Goal: Task Accomplishment & Management: Manage account settings

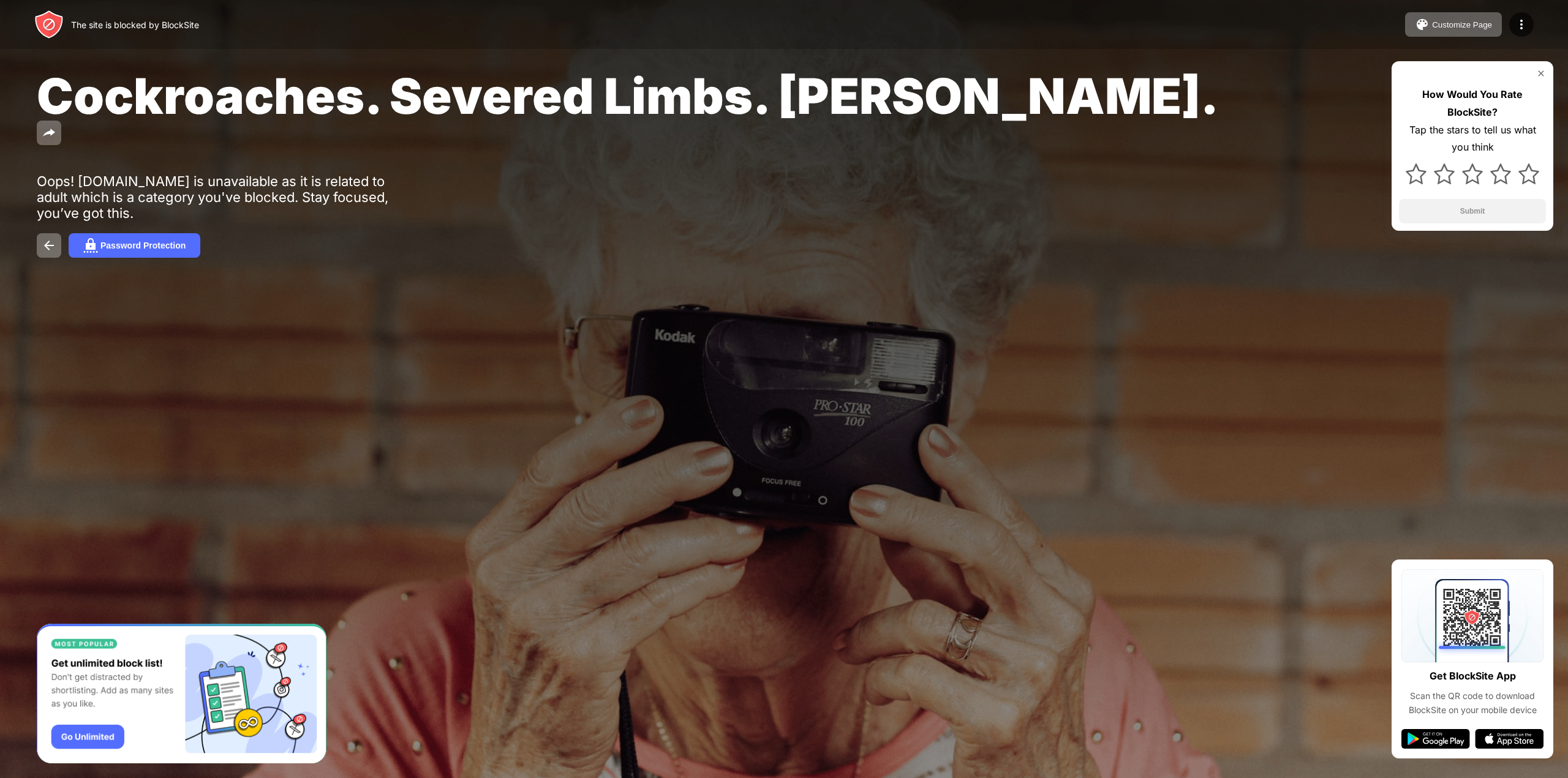
click at [1540, 75] on img at bounding box center [1541, 73] width 10 height 10
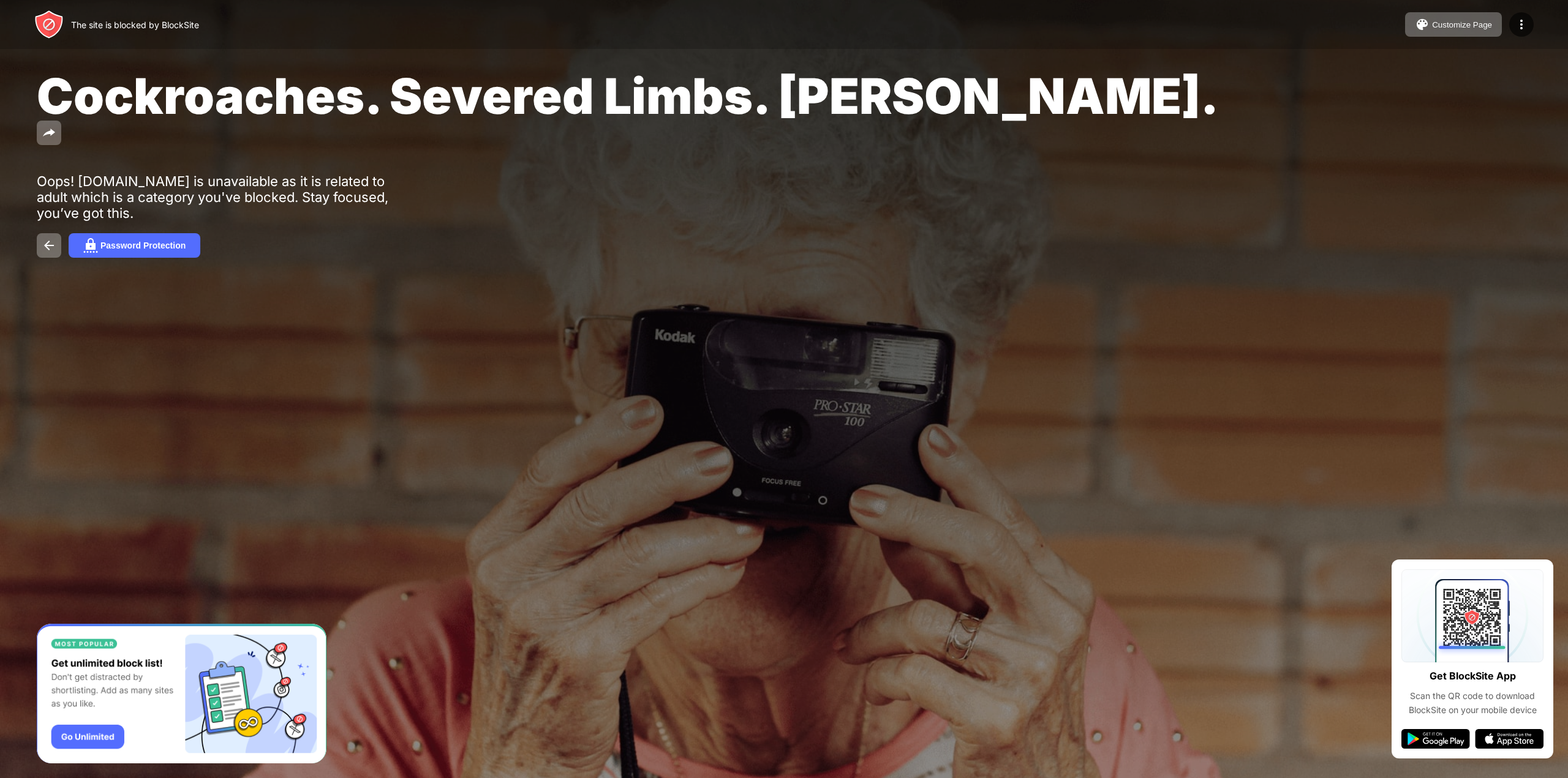
drag, startPoint x: 145, startPoint y: 19, endPoint x: 197, endPoint y: 12, distance: 52.5
click at [145, 20] on div "The site is blocked by BlockSite" at bounding box center [135, 25] width 128 height 10
drag, startPoint x: 1403, startPoint y: 0, endPoint x: 1169, endPoint y: 361, distance: 430.2
click at [1169, 361] on div at bounding box center [784, 389] width 1568 height 778
drag, startPoint x: 1270, startPoint y: 350, endPoint x: 1281, endPoint y: 338, distance: 16.3
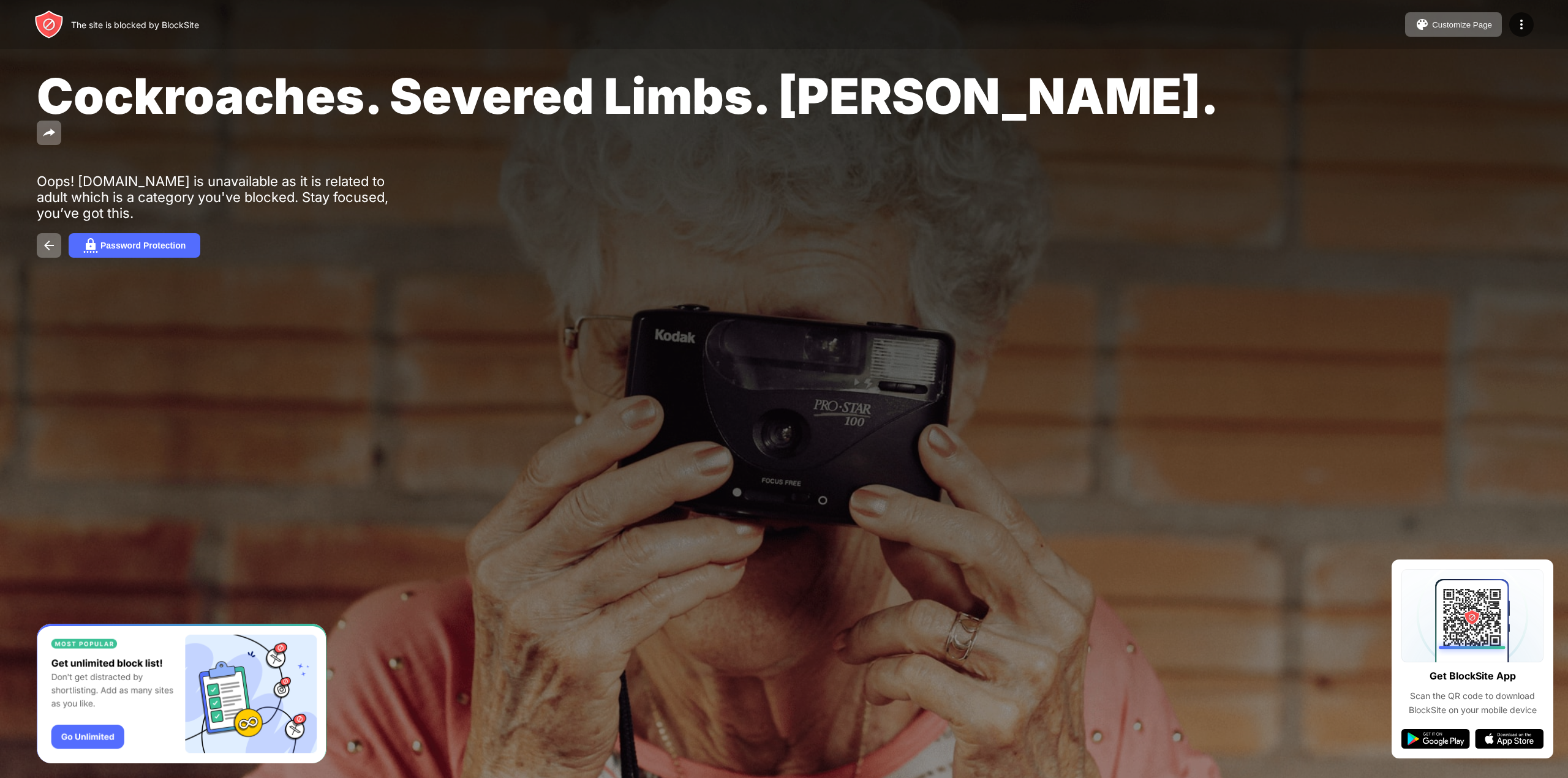
click at [1270, 350] on div at bounding box center [784, 389] width 1568 height 778
click at [1166, 408] on div at bounding box center [784, 389] width 1568 height 778
click at [54, 12] on img at bounding box center [49, 24] width 30 height 30
click at [57, 233] on button at bounding box center [49, 245] width 25 height 25
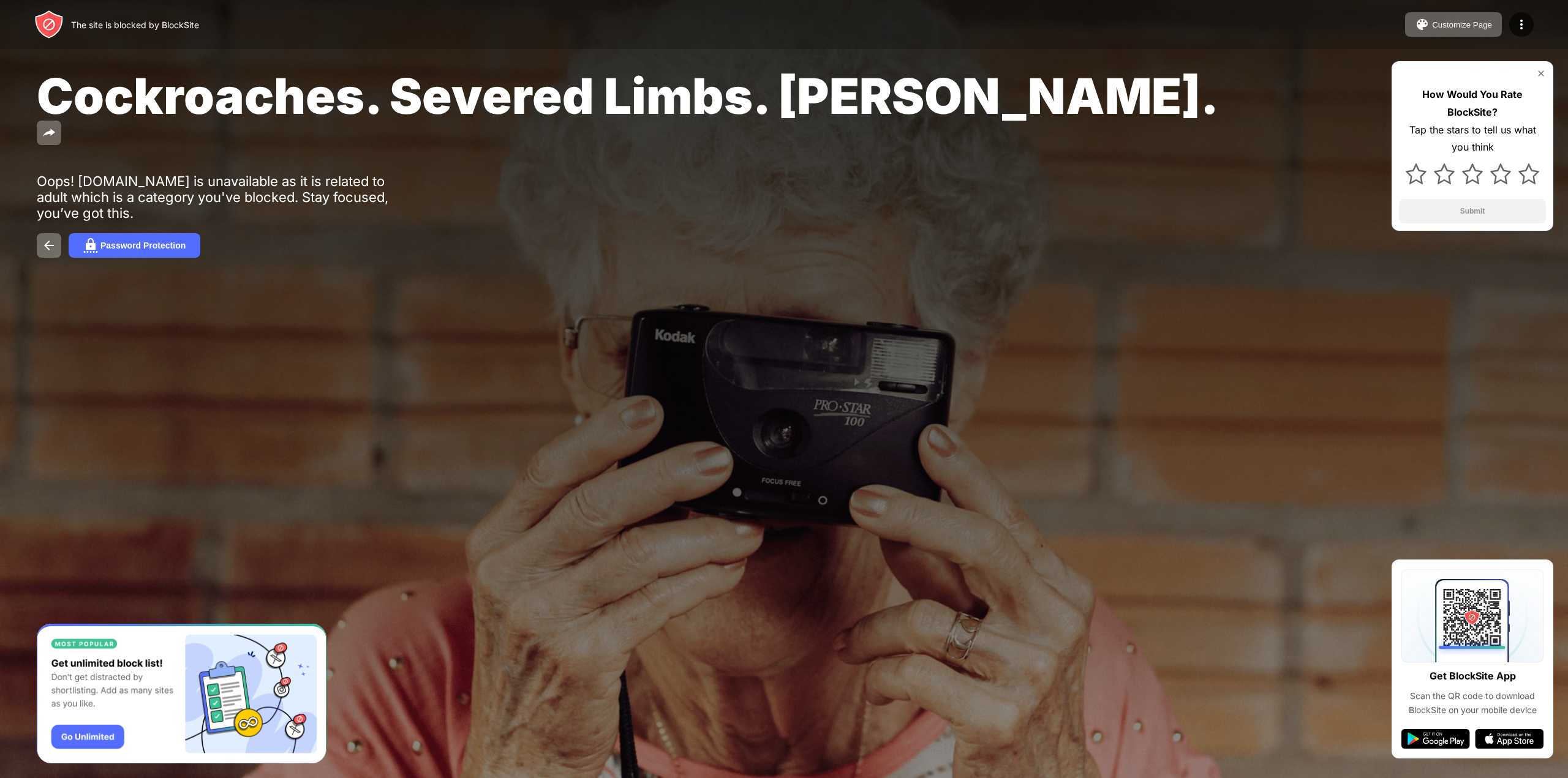
drag, startPoint x: 624, startPoint y: 327, endPoint x: 969, endPoint y: 514, distance: 392.4
click at [969, 514] on div at bounding box center [784, 389] width 1568 height 778
drag, startPoint x: 151, startPoint y: 188, endPoint x: 112, endPoint y: 171, distance: 42.5
click at [112, 173] on div "Oops! [DOMAIN_NAME] is unavailable as it is related to adult which is a categor…" at bounding box center [226, 197] width 378 height 48
click at [154, 233] on button "Password Protection" at bounding box center [134, 245] width 132 height 25
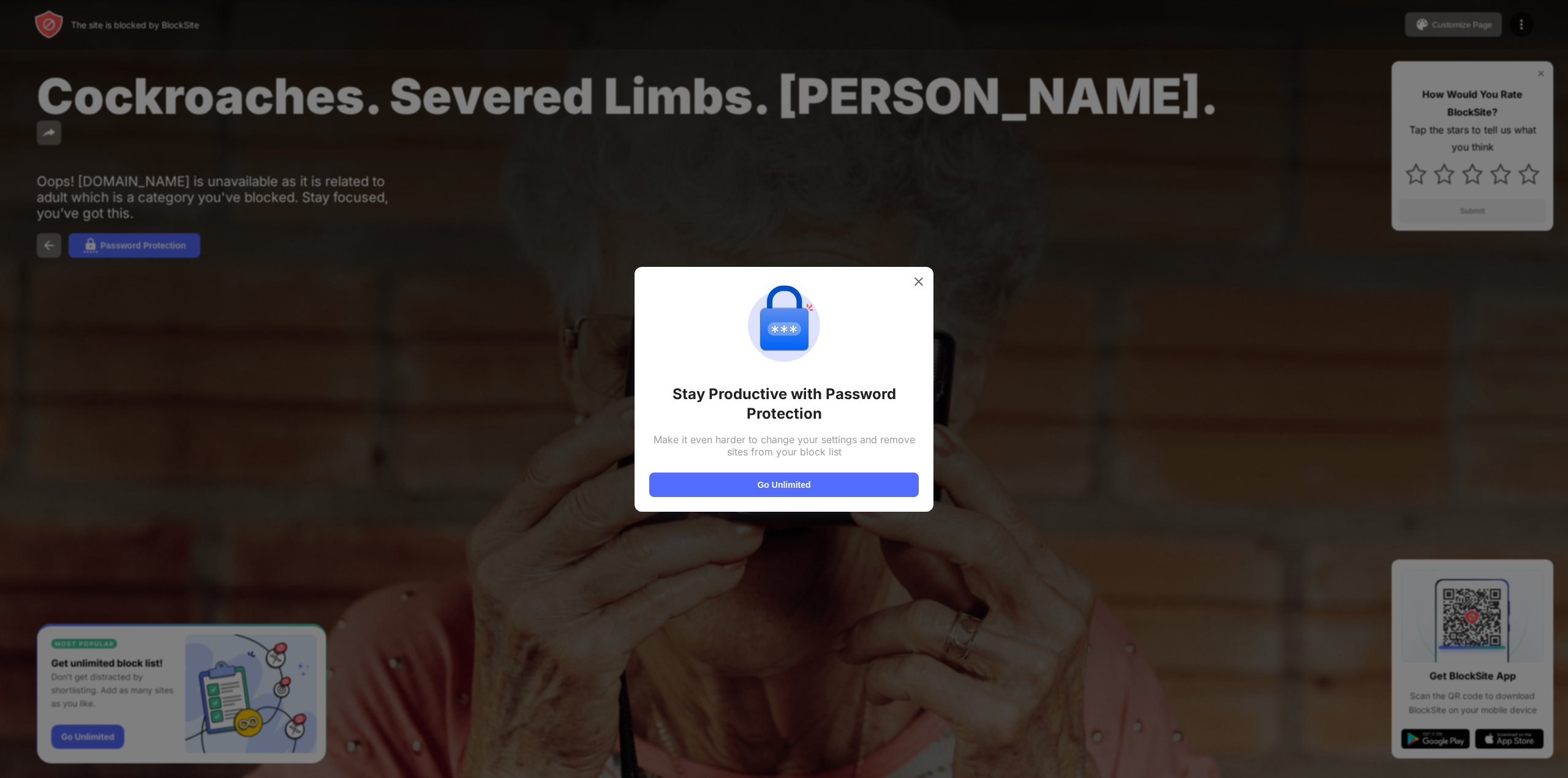
click at [921, 290] on div at bounding box center [918, 282] width 20 height 20
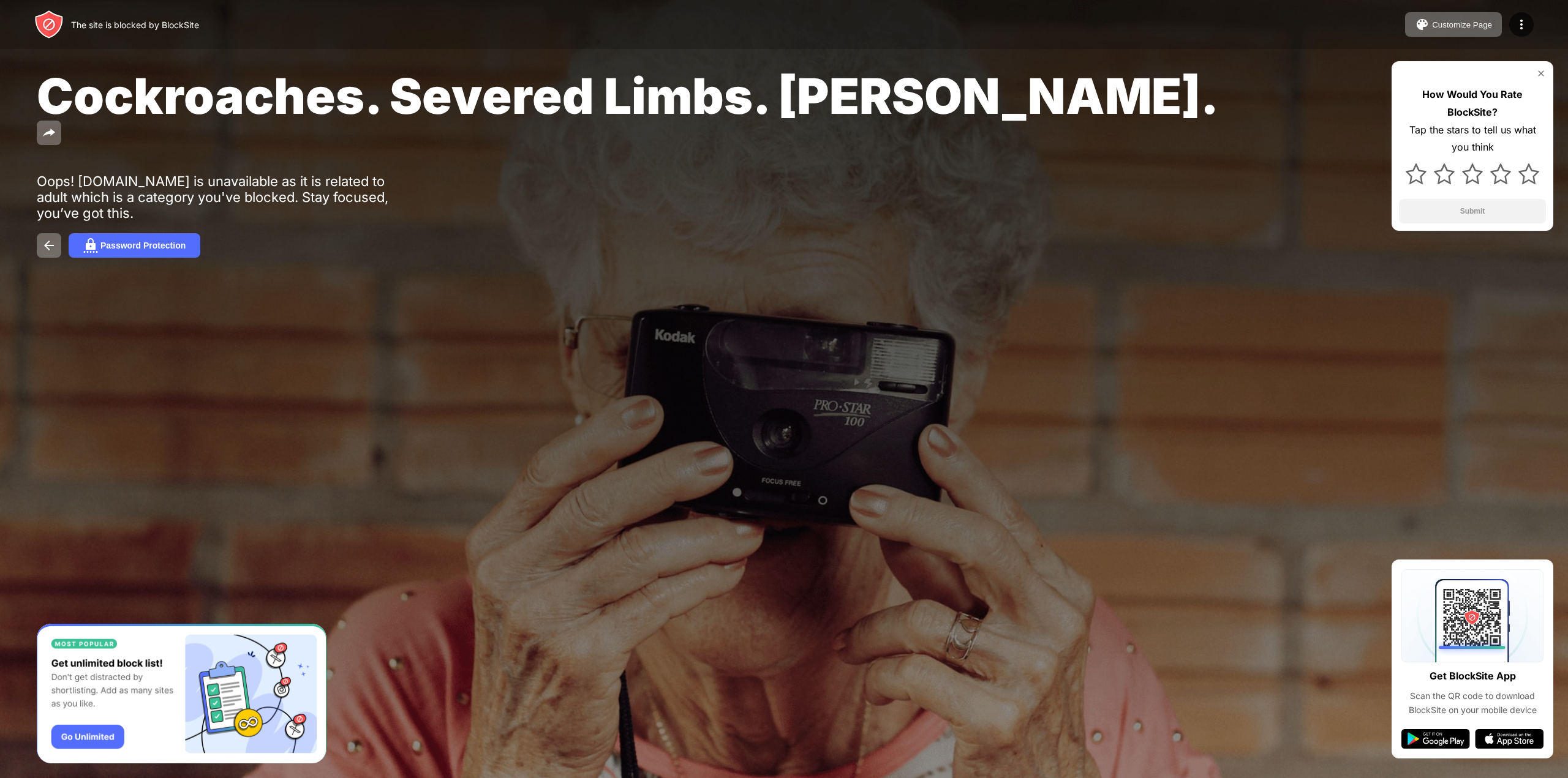
click at [1539, 75] on img at bounding box center [1541, 73] width 10 height 10
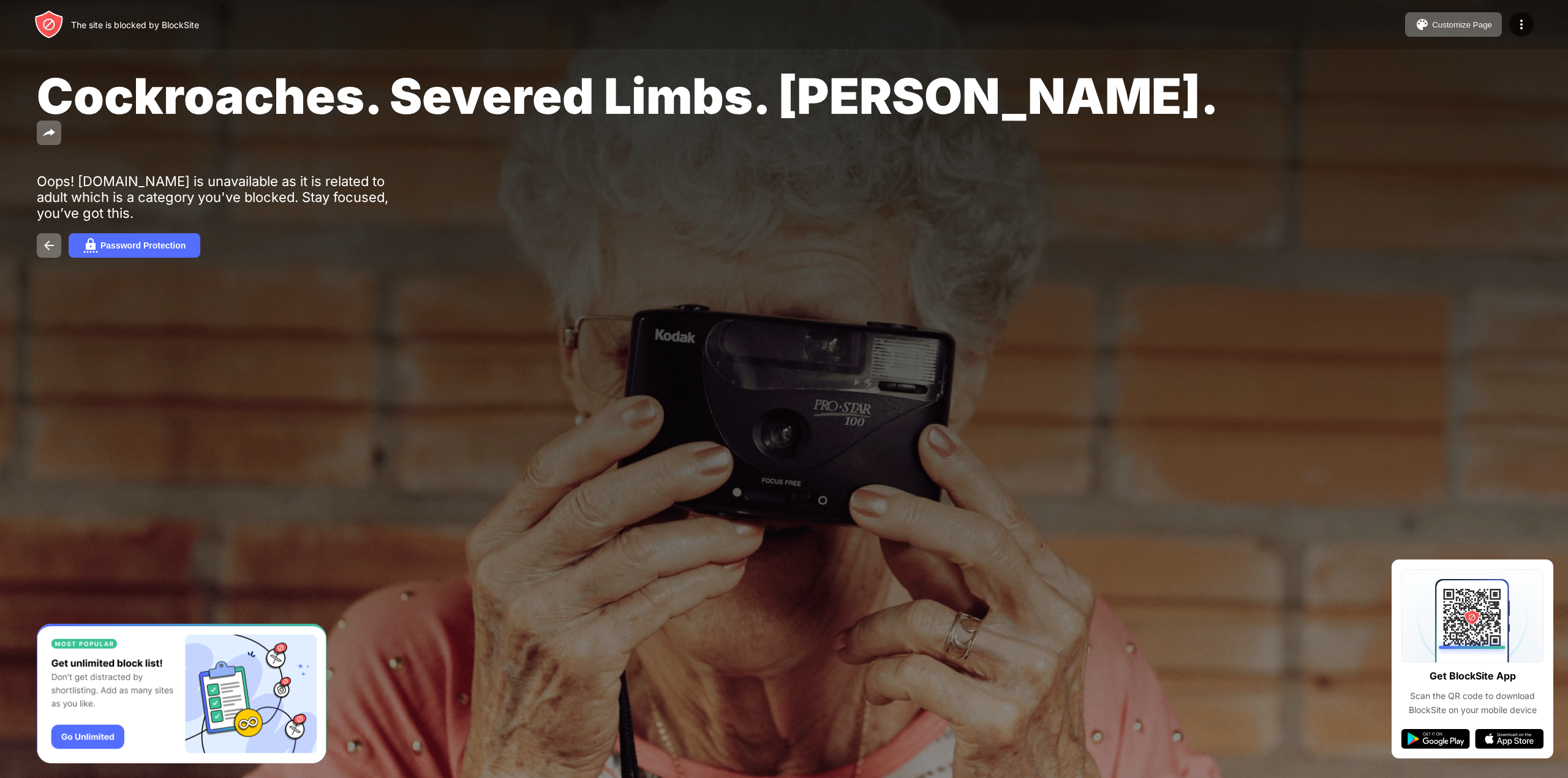
click at [1529, 38] on div "The site is blocked by BlockSite Customize Page Edit Block List Redirect Custom…" at bounding box center [784, 24] width 1568 height 49
click at [1522, 22] on img at bounding box center [1521, 24] width 14 height 14
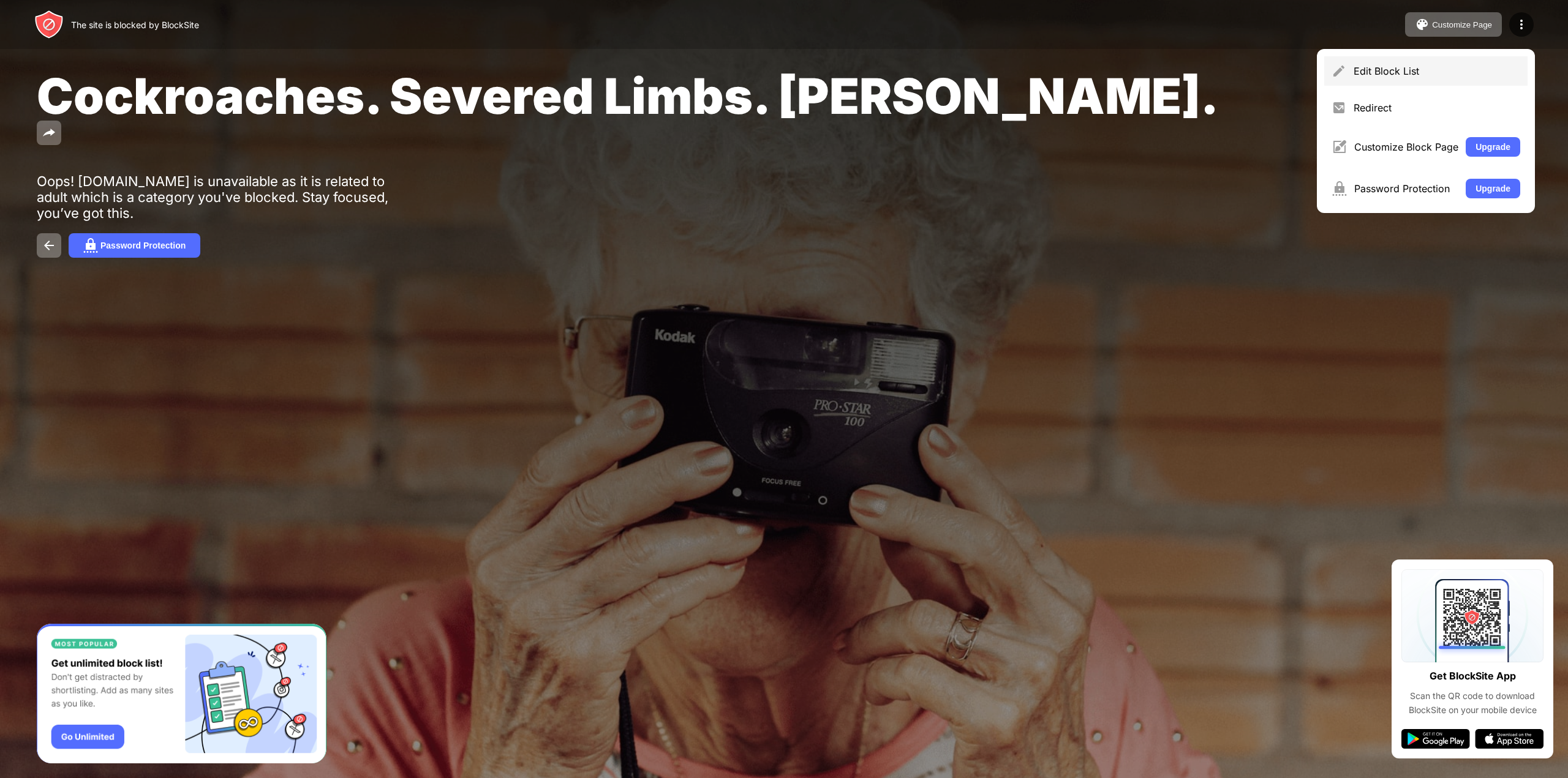
click at [1447, 77] on div "Edit Block List" at bounding box center [1436, 70] width 167 height 12
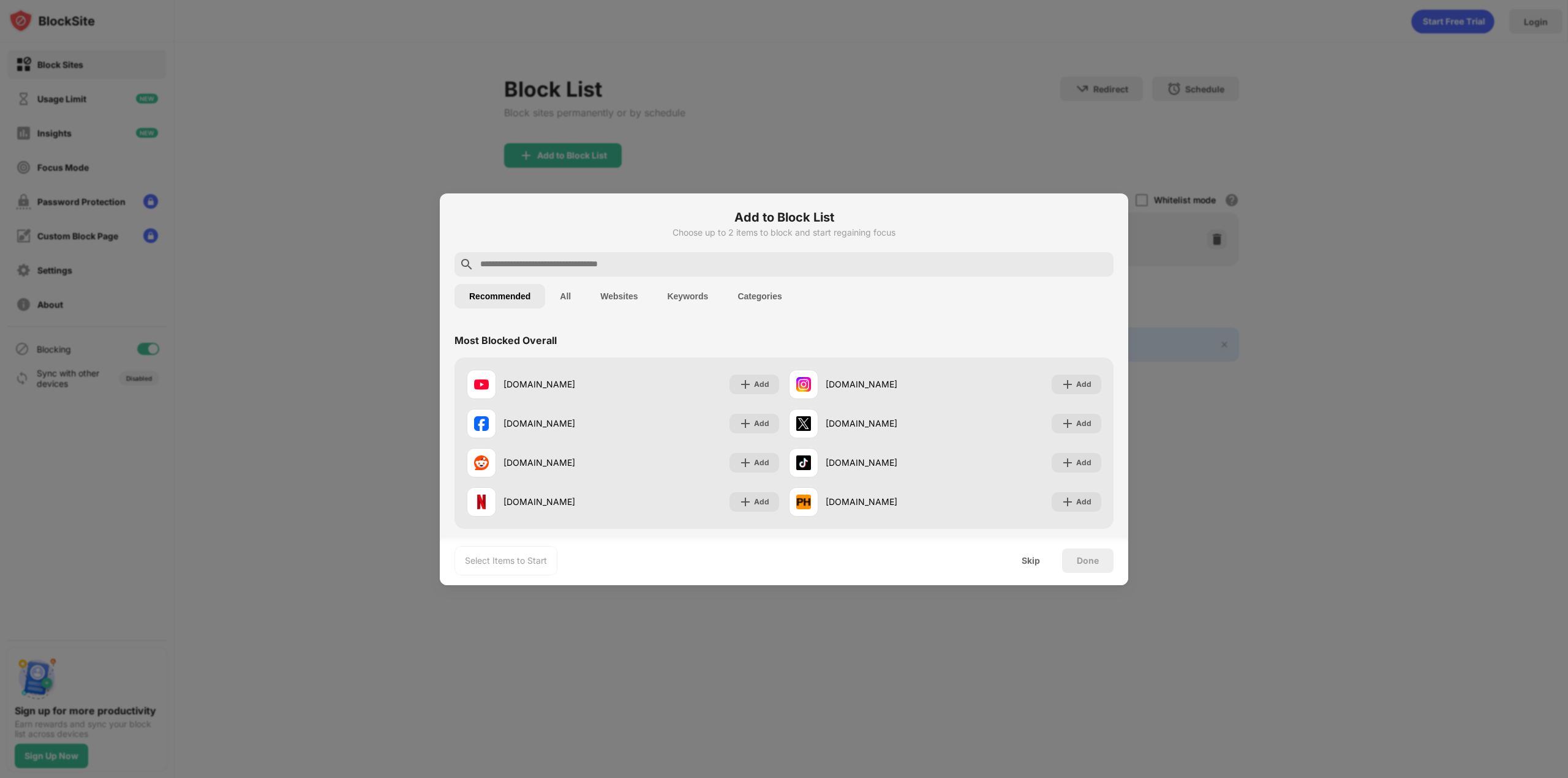
click at [586, 286] on button "Websites" at bounding box center [619, 296] width 67 height 25
click at [556, 297] on button "All" at bounding box center [565, 296] width 41 height 25
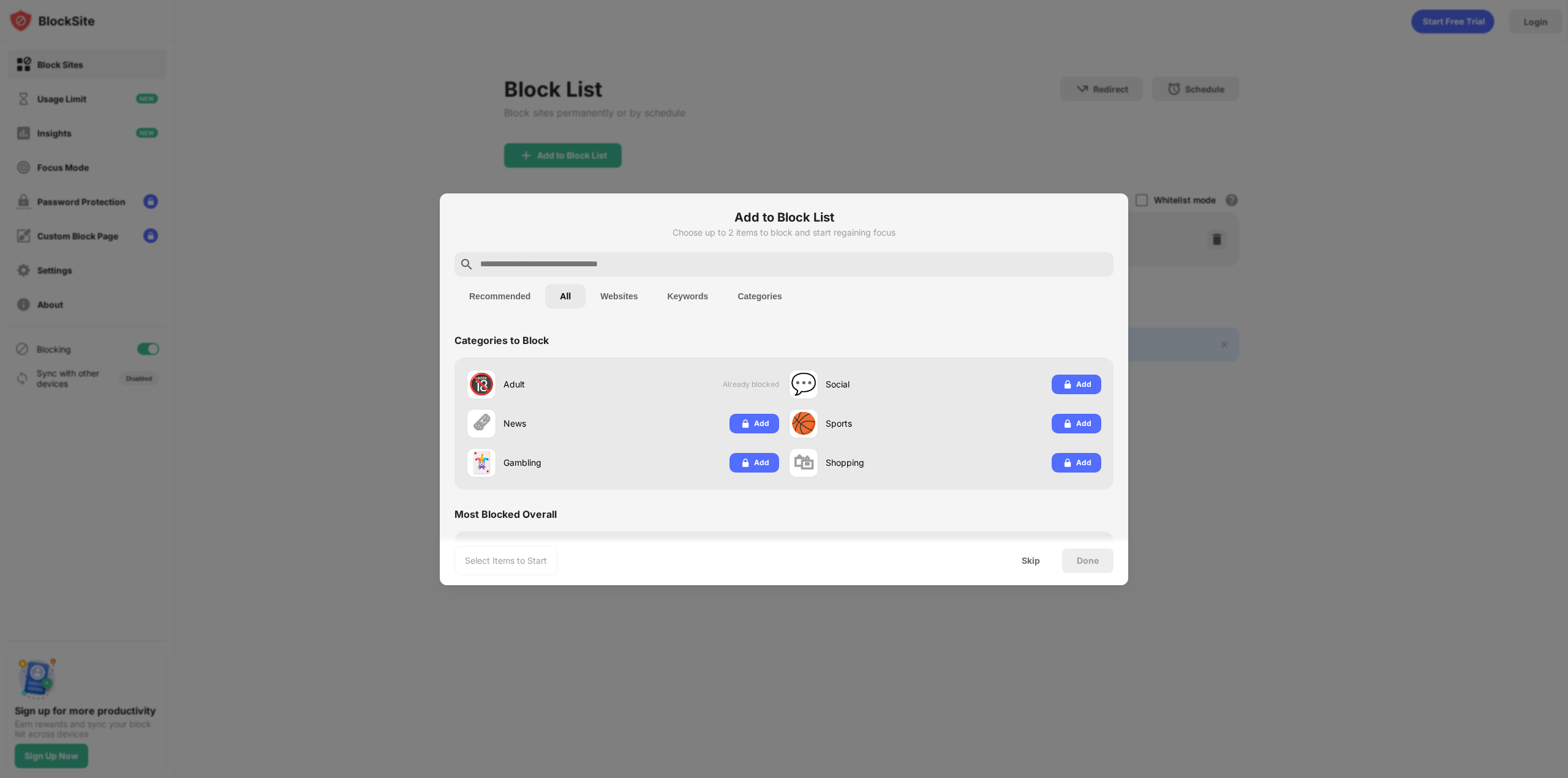
click at [514, 301] on button "Recommended" at bounding box center [500, 296] width 91 height 25
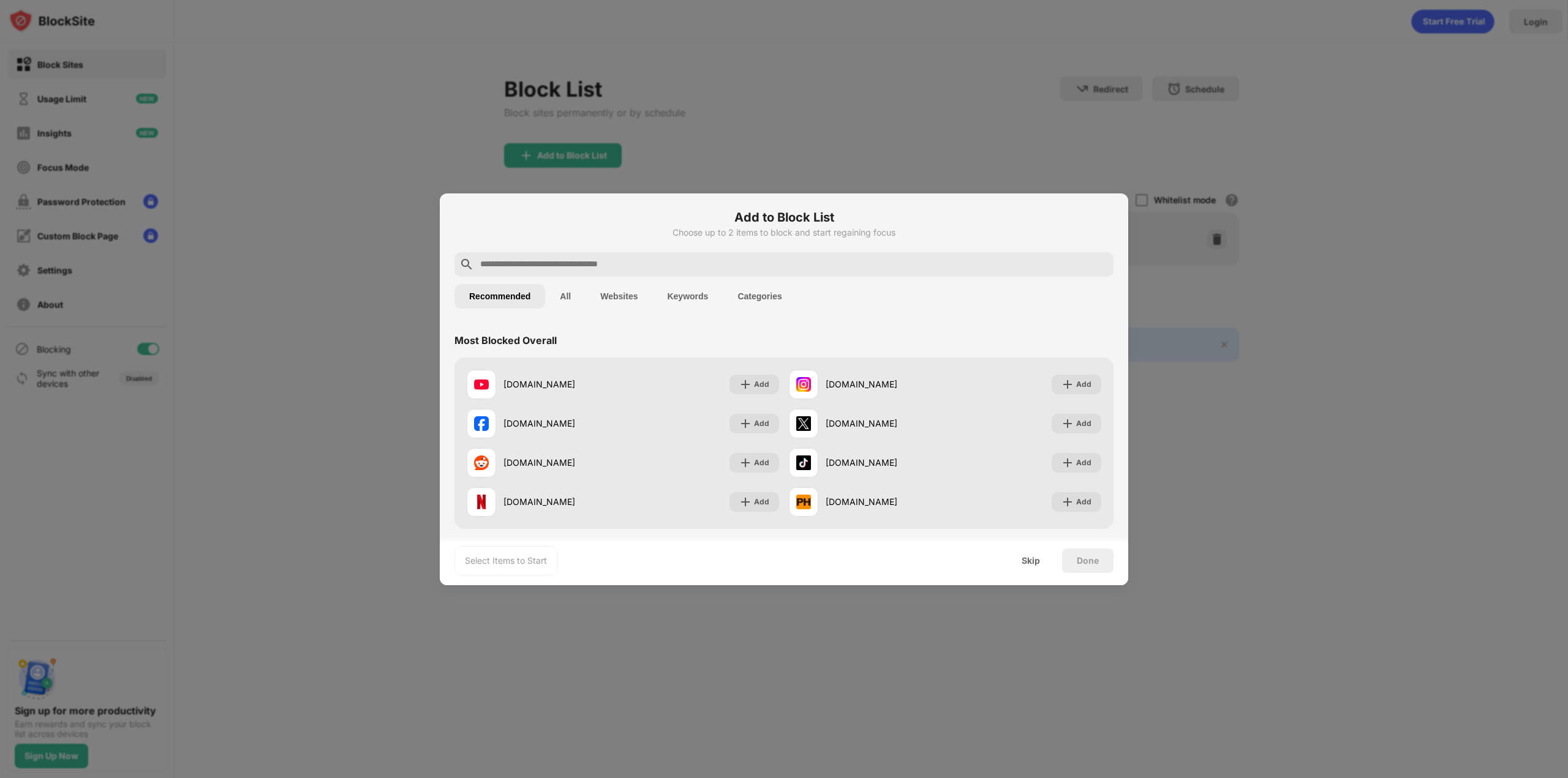
click at [552, 304] on button "All" at bounding box center [565, 296] width 41 height 25
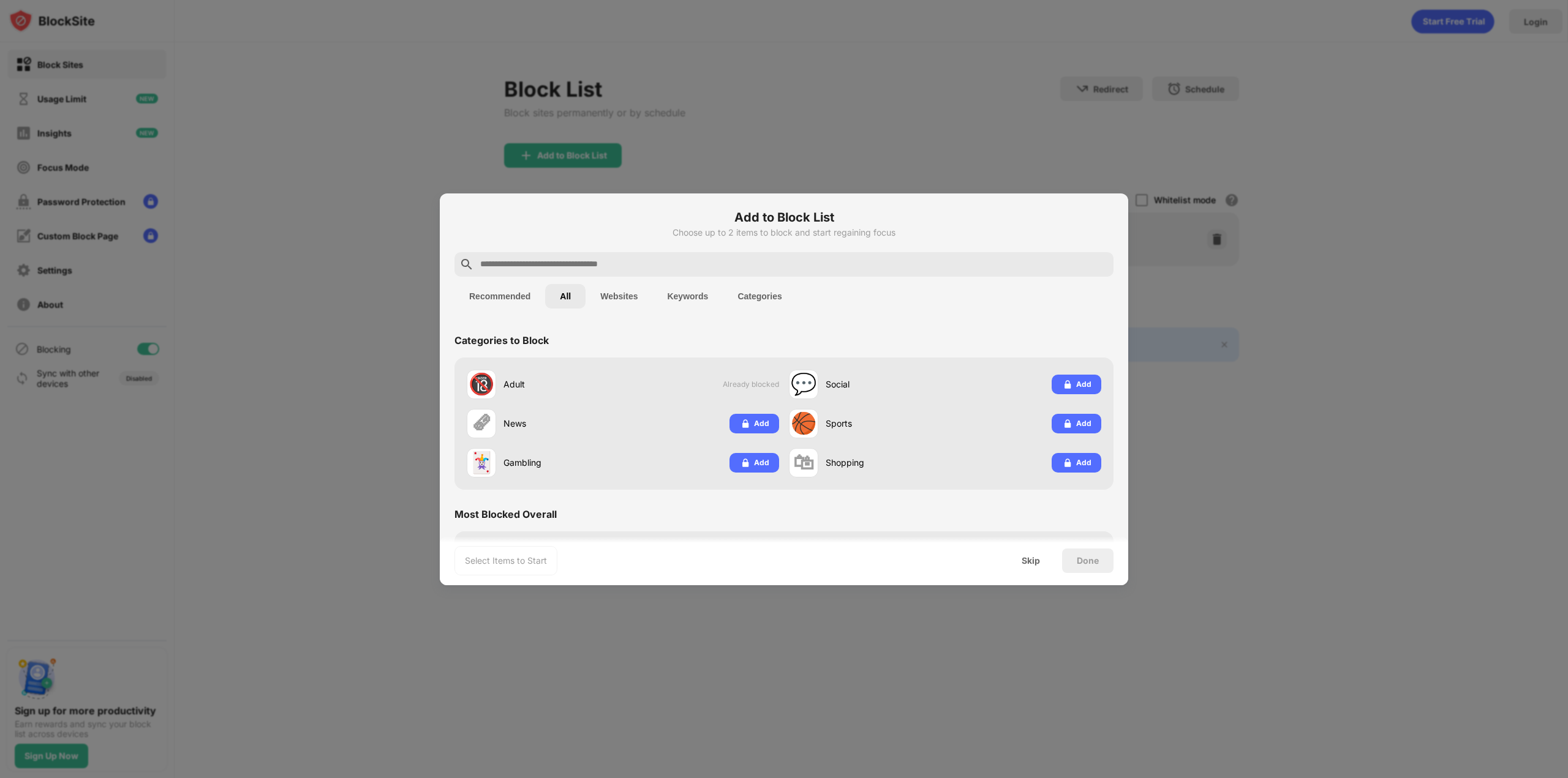
drag, startPoint x: 606, startPoint y: 299, endPoint x: 614, endPoint y: 298, distance: 8.1
click at [607, 299] on button "Websites" at bounding box center [619, 296] width 67 height 25
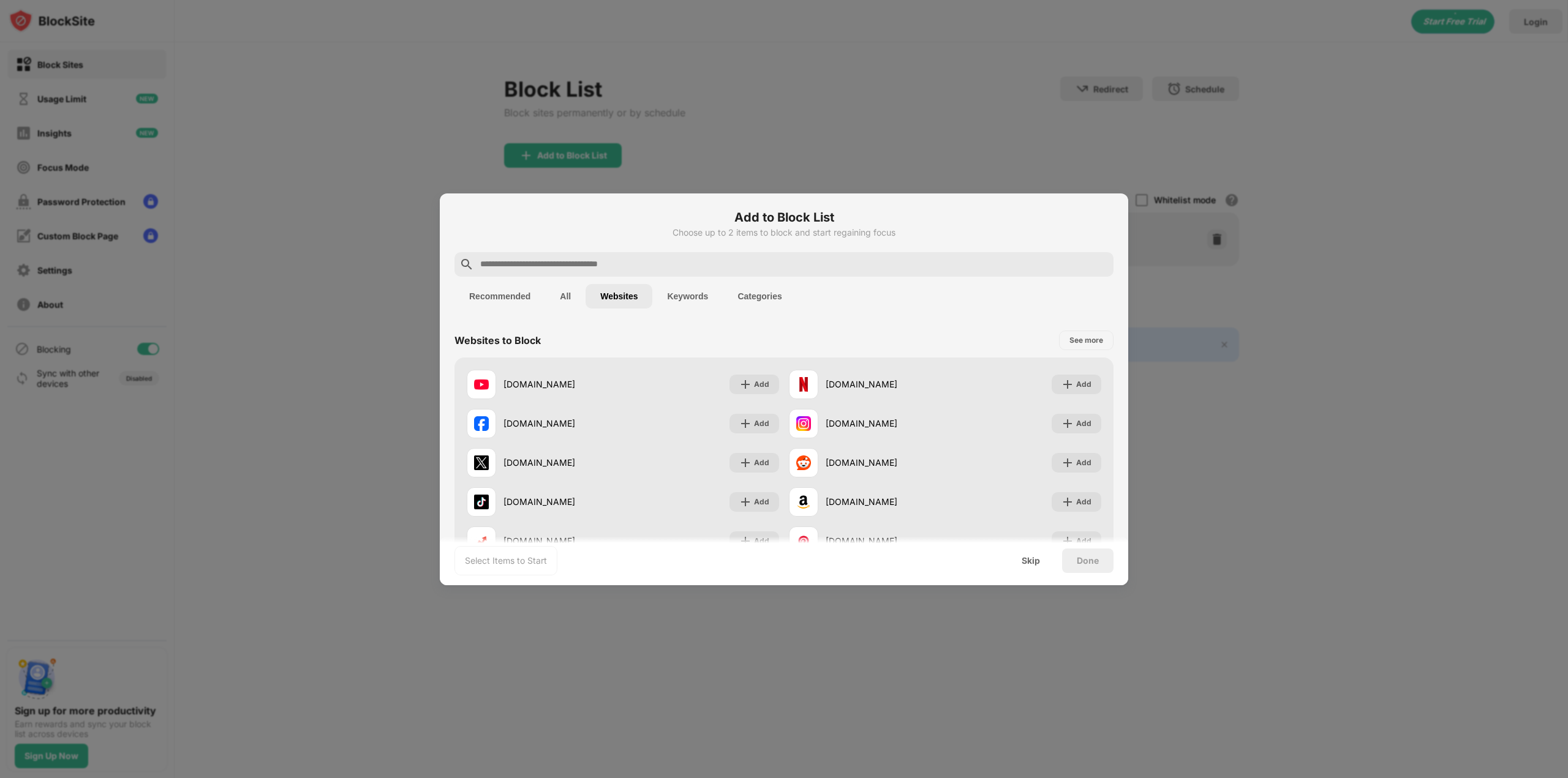
click at [572, 302] on button "All" at bounding box center [565, 296] width 41 height 25
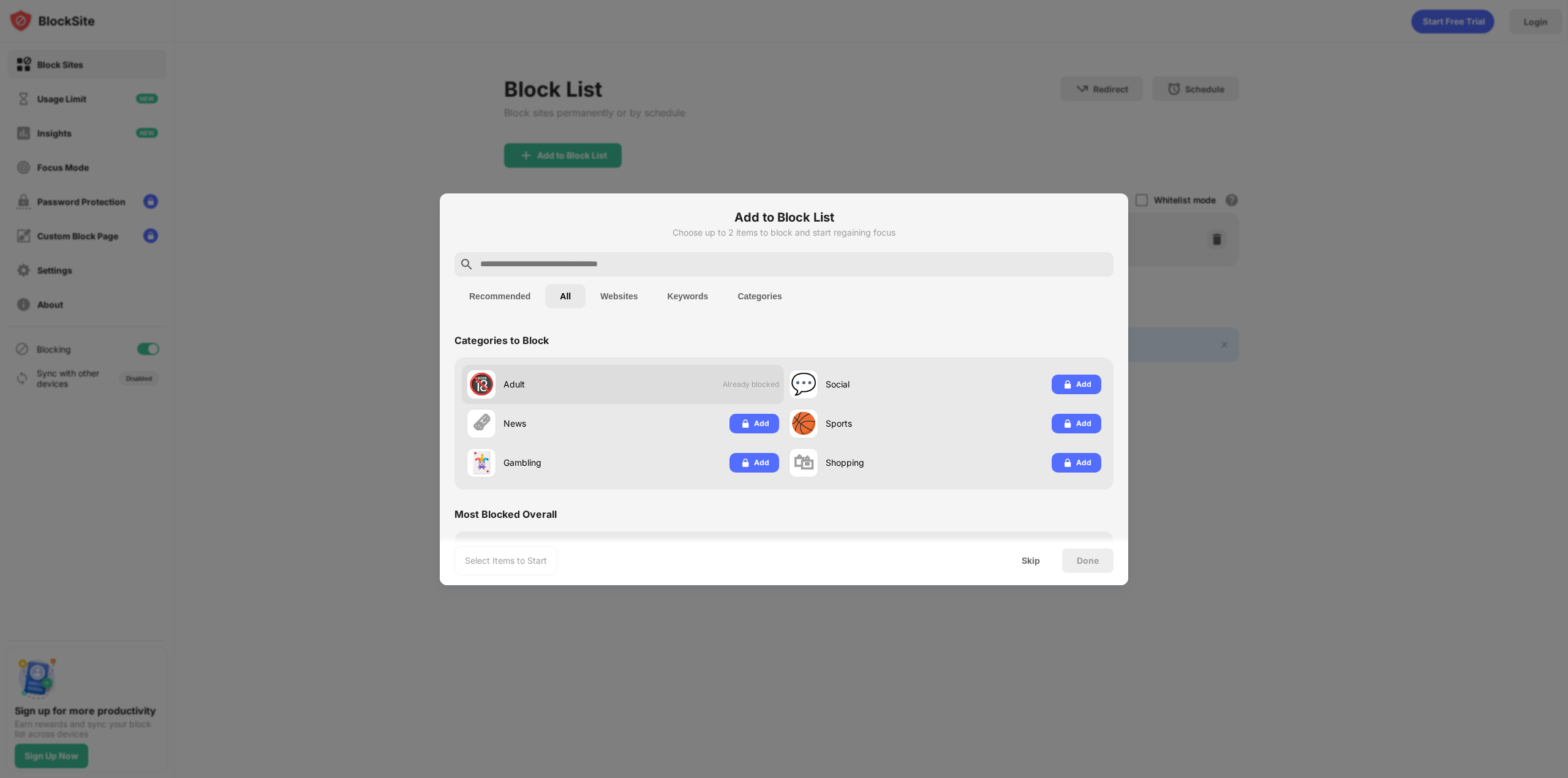
click at [738, 391] on div "🔞 Adult Already blocked" at bounding box center [622, 384] width 322 height 39
click at [677, 386] on div "🔞 Adult Already blocked" at bounding box center [622, 384] width 322 height 39
drag, startPoint x: 677, startPoint y: 386, endPoint x: 596, endPoint y: 378, distance: 81.4
click at [596, 378] on div "Adult" at bounding box center [564, 384] width 120 height 13
click at [562, 374] on div "🔞 Adult" at bounding box center [545, 384] width 156 height 30
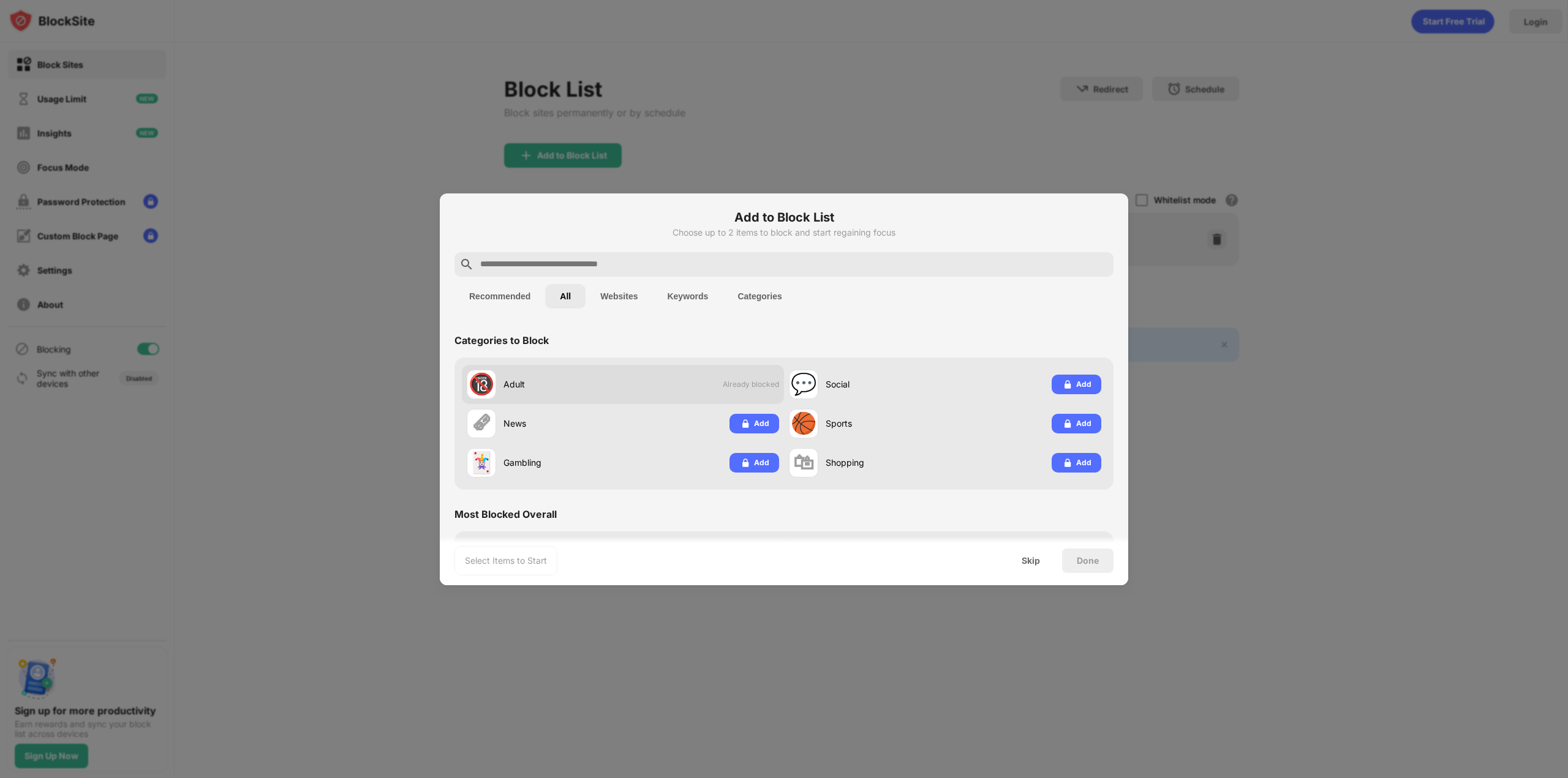
click at [562, 374] on div "🔞 Adult" at bounding box center [545, 384] width 156 height 30
click at [601, 290] on button "Websites" at bounding box center [619, 296] width 67 height 25
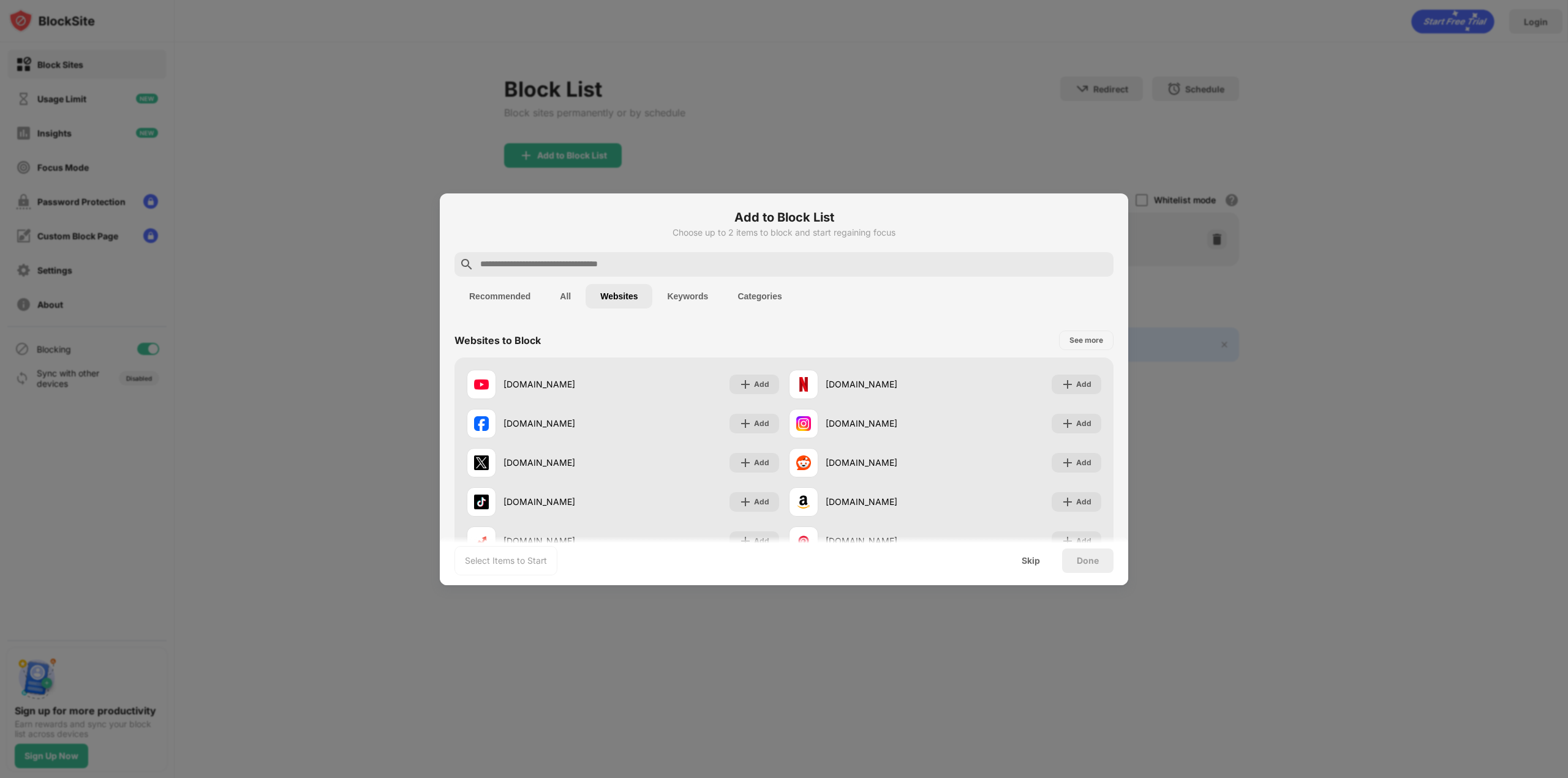
click at [663, 288] on button "Keywords" at bounding box center [687, 296] width 70 height 25
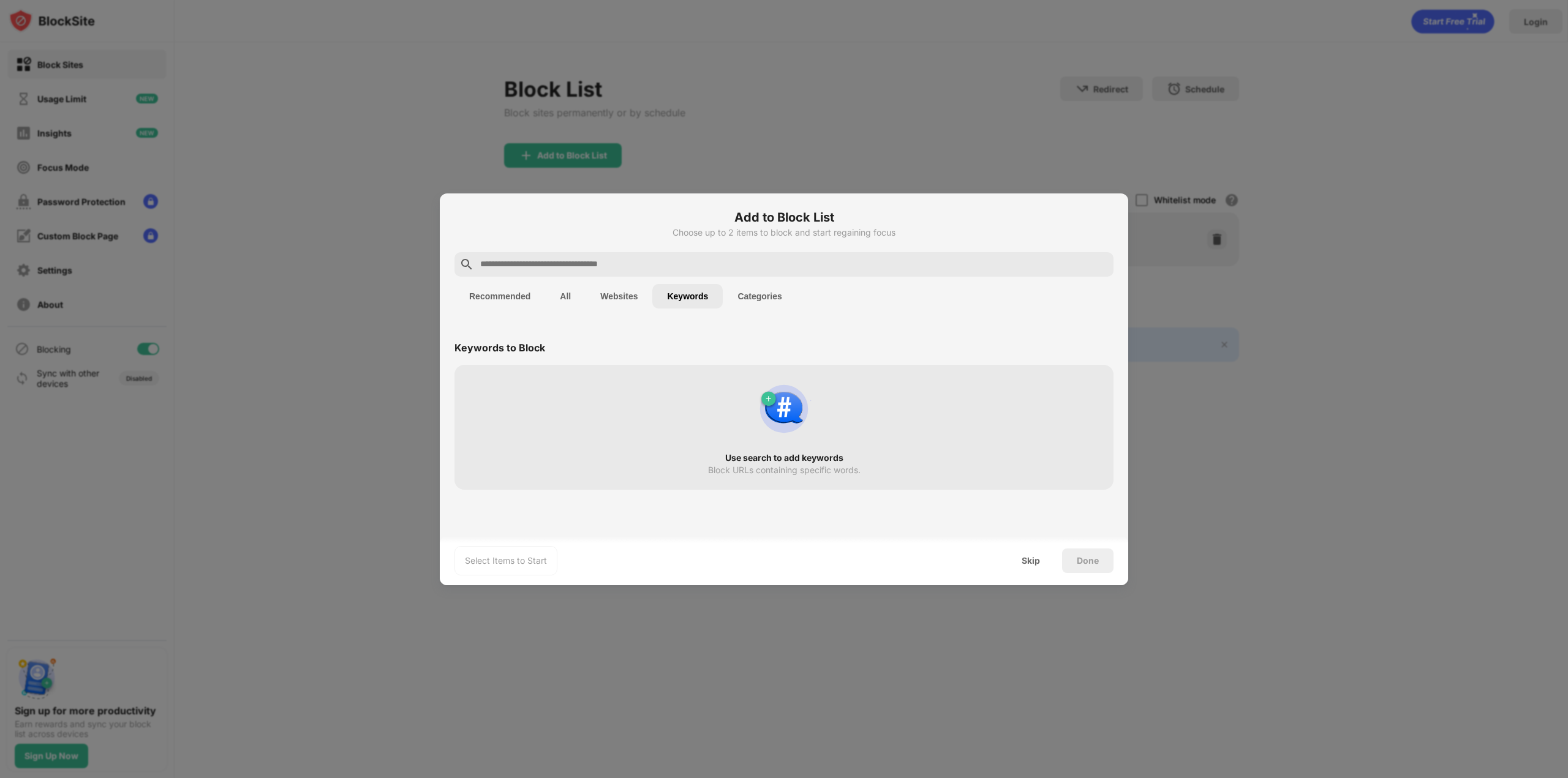
click at [774, 300] on button "Categories" at bounding box center [759, 296] width 73 height 25
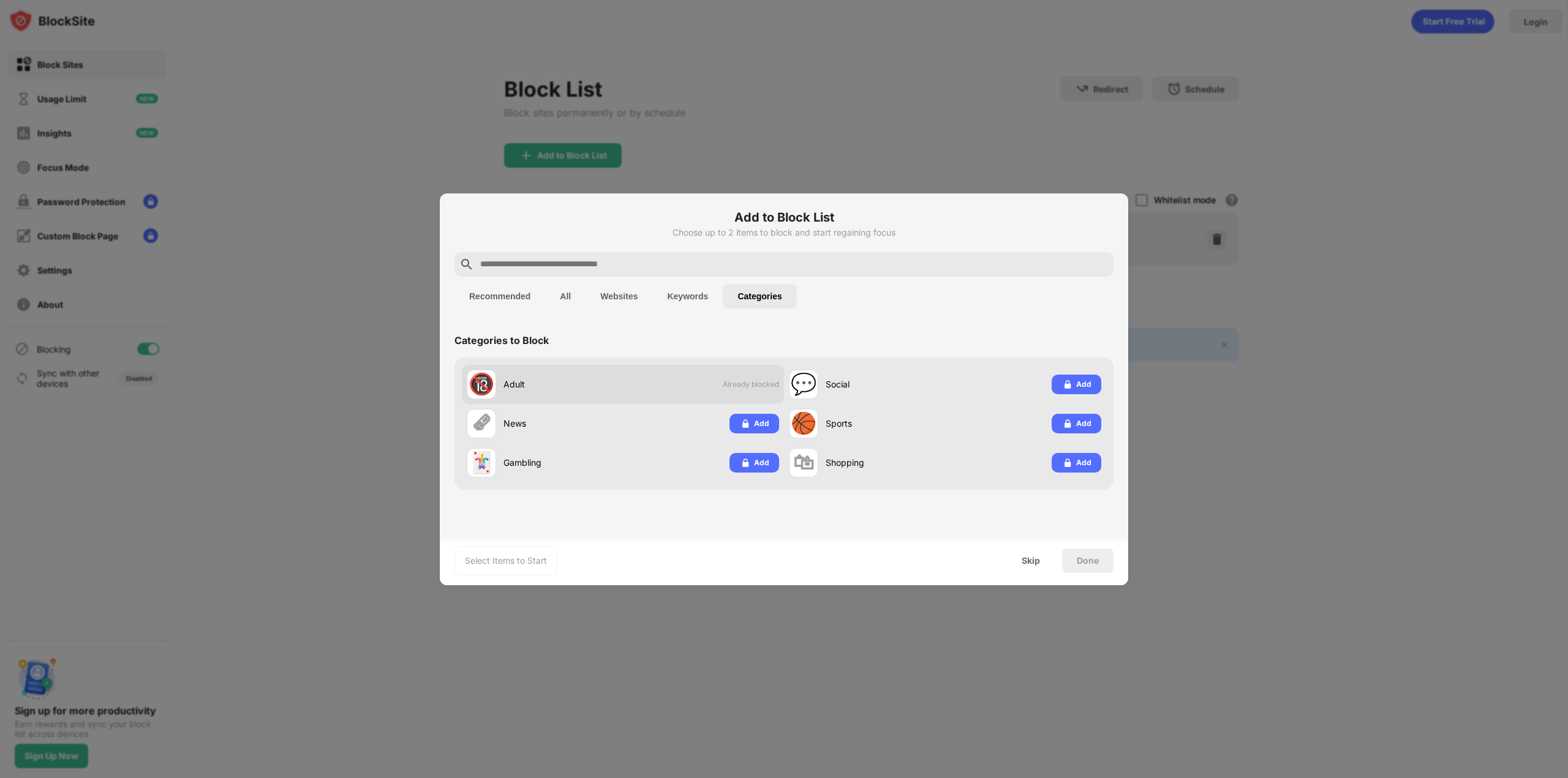
click at [644, 385] on div "🔞 Adult Already blocked" at bounding box center [622, 384] width 322 height 39
drag, startPoint x: 635, startPoint y: 382, endPoint x: 572, endPoint y: 353, distance: 69.4
click at [572, 353] on div "Categories to Block" at bounding box center [783, 340] width 659 height 34
click at [232, 295] on div at bounding box center [784, 389] width 1568 height 778
drag, startPoint x: 281, startPoint y: 305, endPoint x: 530, endPoint y: 136, distance: 300.9
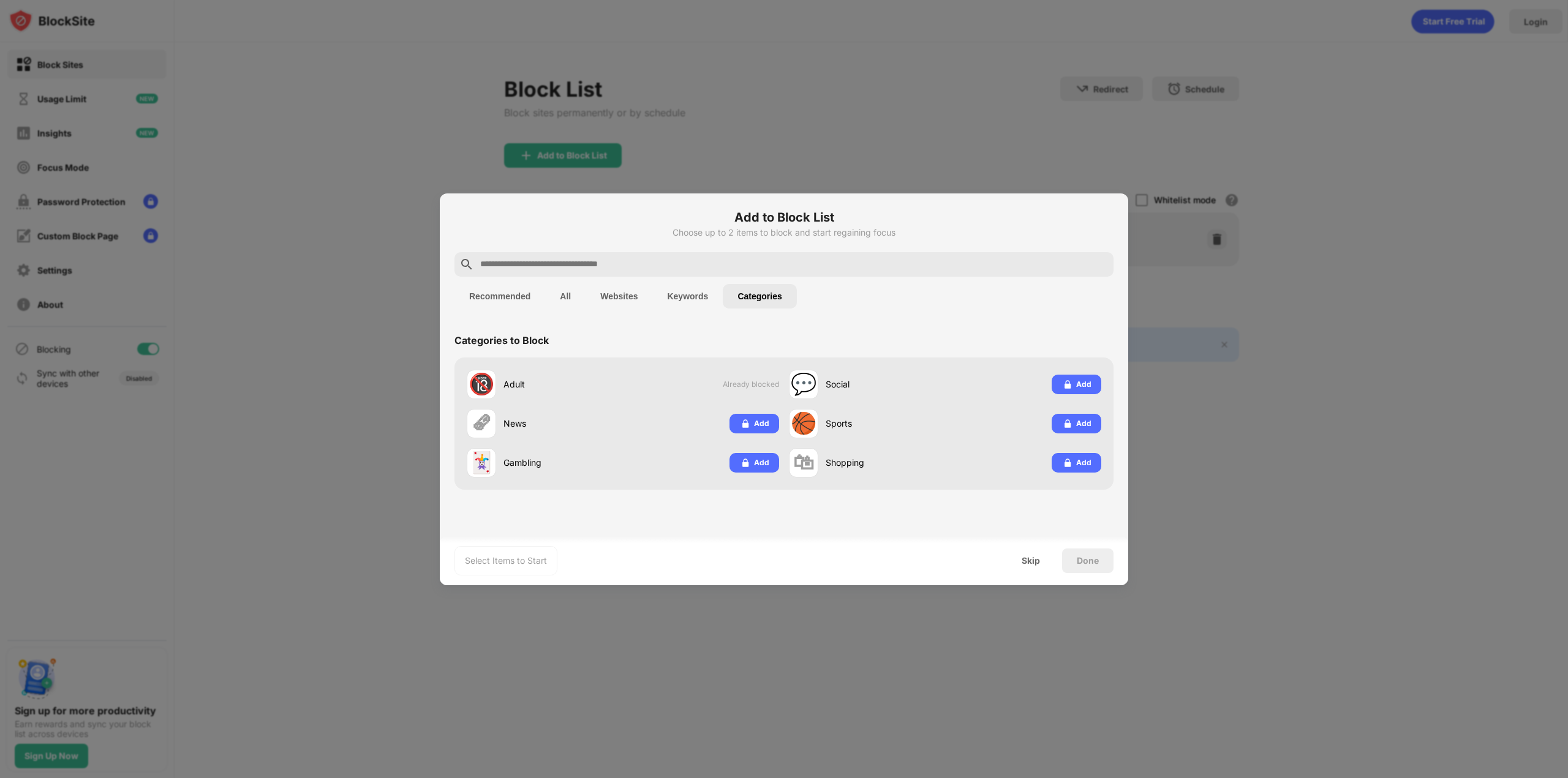
click at [283, 305] on div at bounding box center [784, 389] width 1568 height 778
drag, startPoint x: 937, startPoint y: 67, endPoint x: 929, endPoint y: 90, distance: 24.4
click at [937, 68] on div at bounding box center [784, 389] width 1568 height 778
click at [1218, 221] on div at bounding box center [784, 389] width 1568 height 778
click at [1315, 311] on div at bounding box center [784, 389] width 1568 height 778
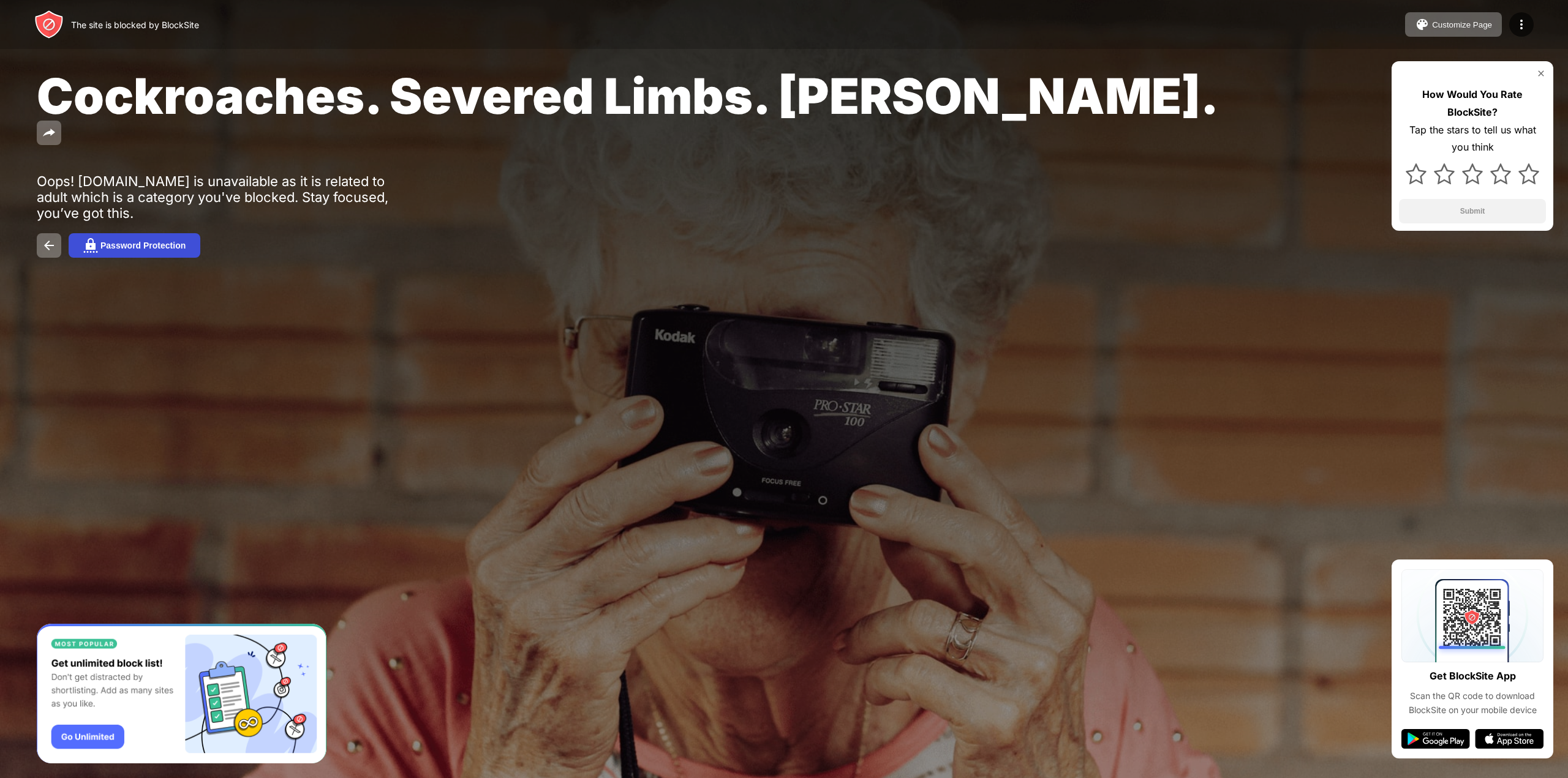
click at [162, 233] on button "Password Protection" at bounding box center [134, 245] width 132 height 25
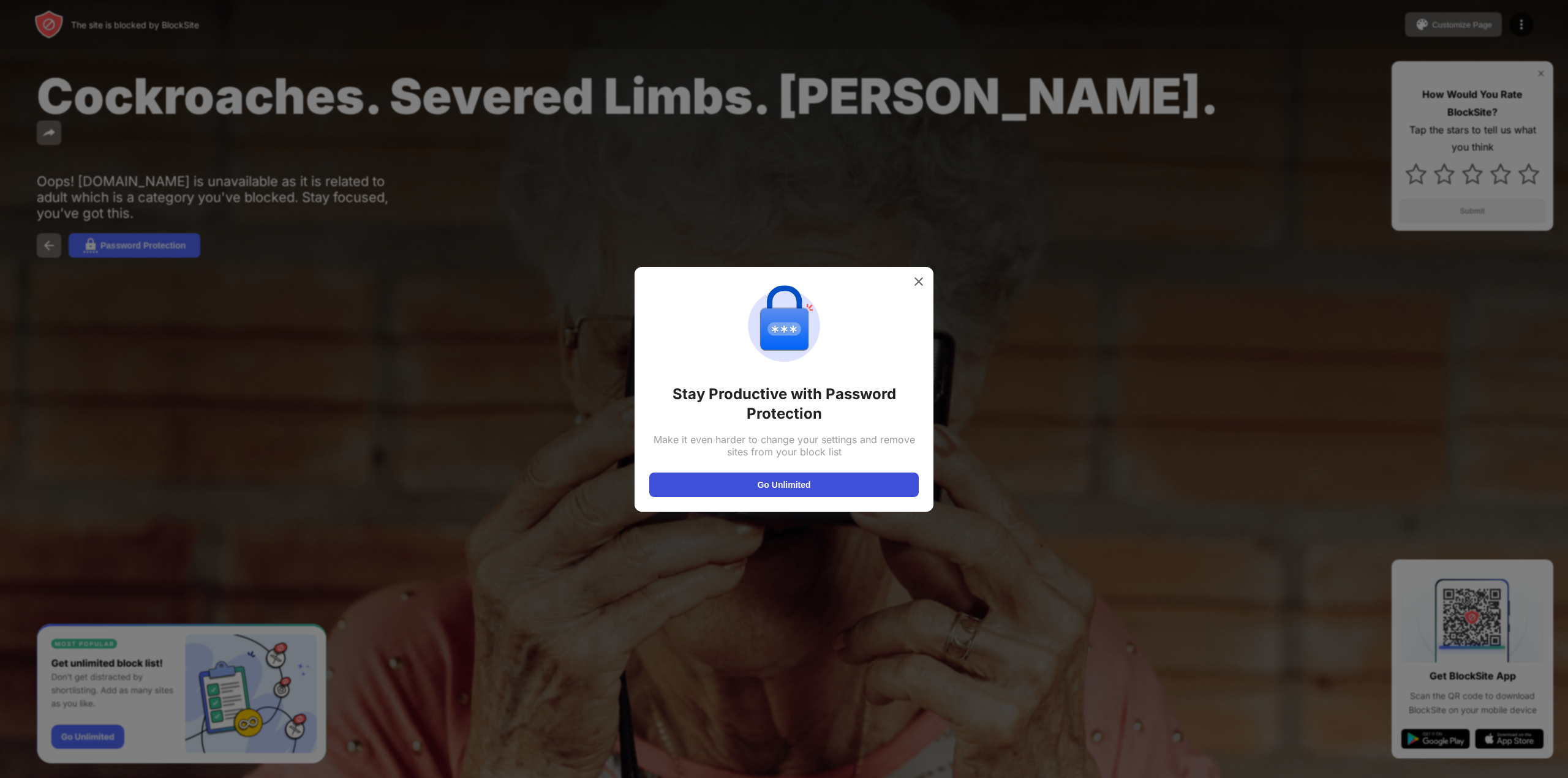
click at [755, 484] on button "Go Unlimited" at bounding box center [784, 484] width 270 height 25
click at [919, 276] on img at bounding box center [918, 281] width 12 height 12
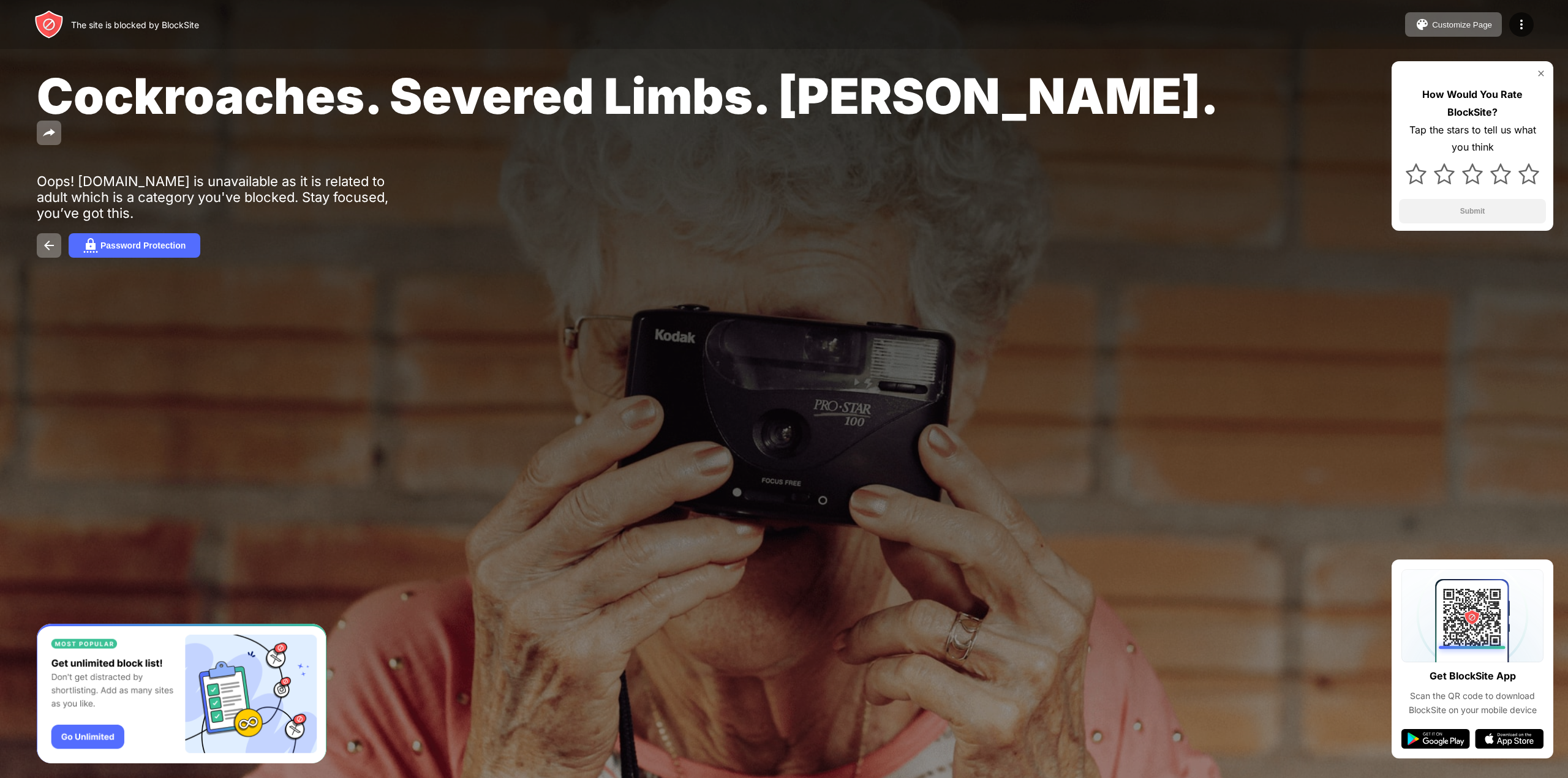
click at [1547, 80] on div "How Would You Rate BlockSite? Tap the stars to tell us what you think Submit" at bounding box center [1472, 146] width 162 height 169
click at [1543, 73] on img at bounding box center [1541, 73] width 10 height 10
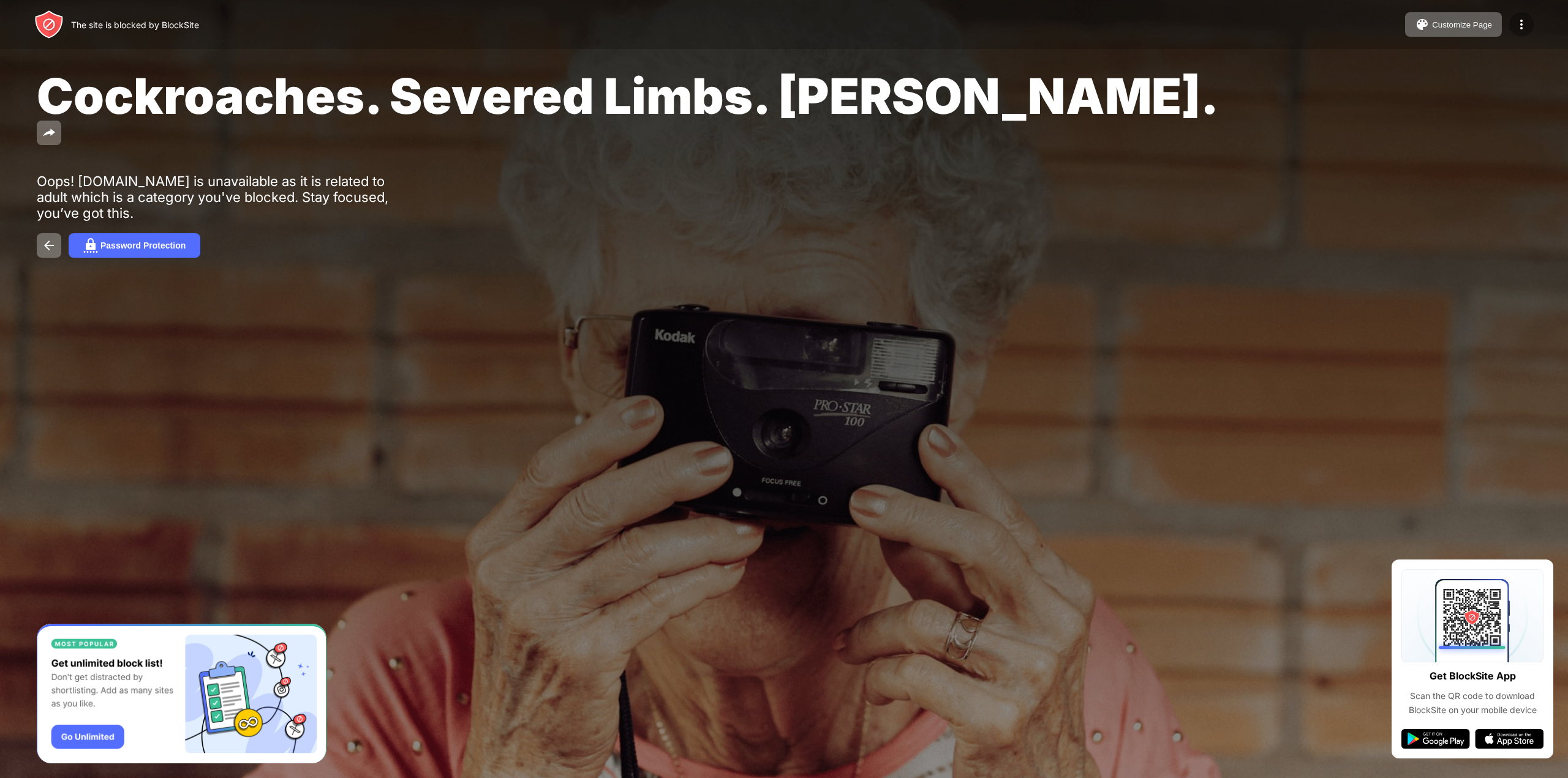
click at [1519, 15] on div at bounding box center [1521, 24] width 25 height 25
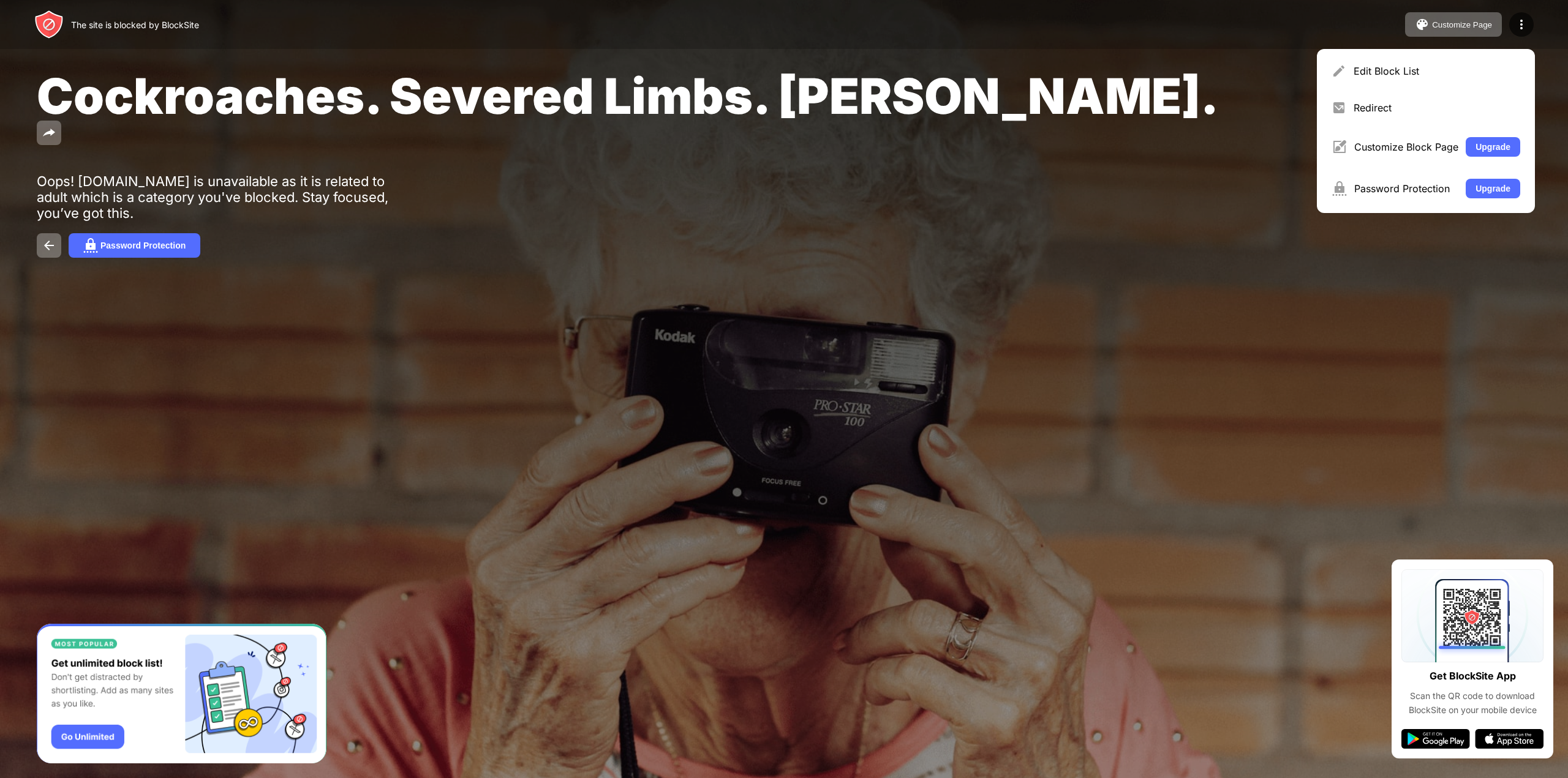
click at [989, 267] on div "Cockroaches. Severed Limbs. [PERSON_NAME]. Oops! [DOMAIN_NAME] is unavailable a…" at bounding box center [784, 162] width 1568 height 324
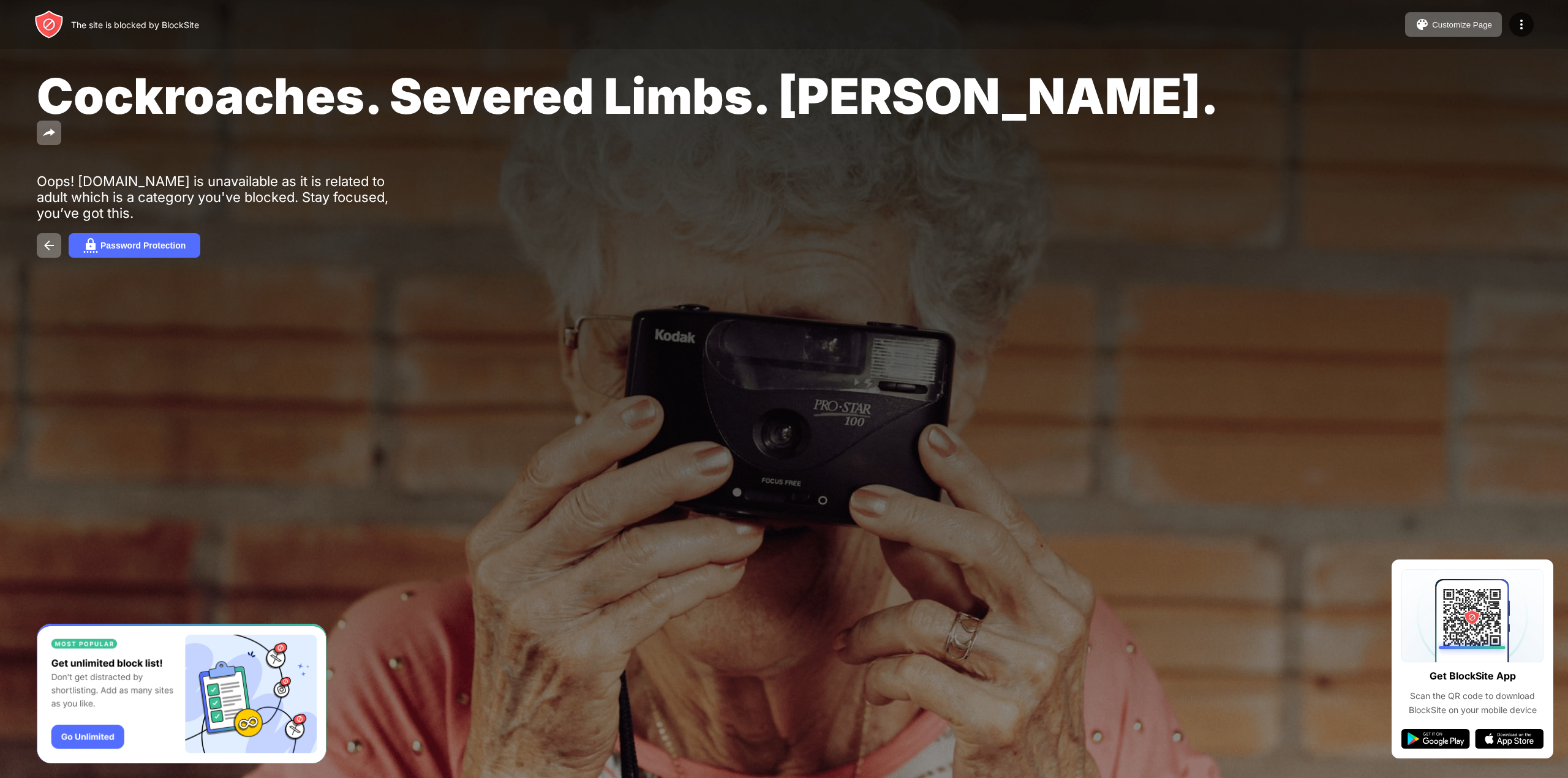
click at [143, 28] on div "The site is blocked by BlockSite" at bounding box center [135, 25] width 128 height 10
click at [1511, 26] on div at bounding box center [1521, 24] width 25 height 25
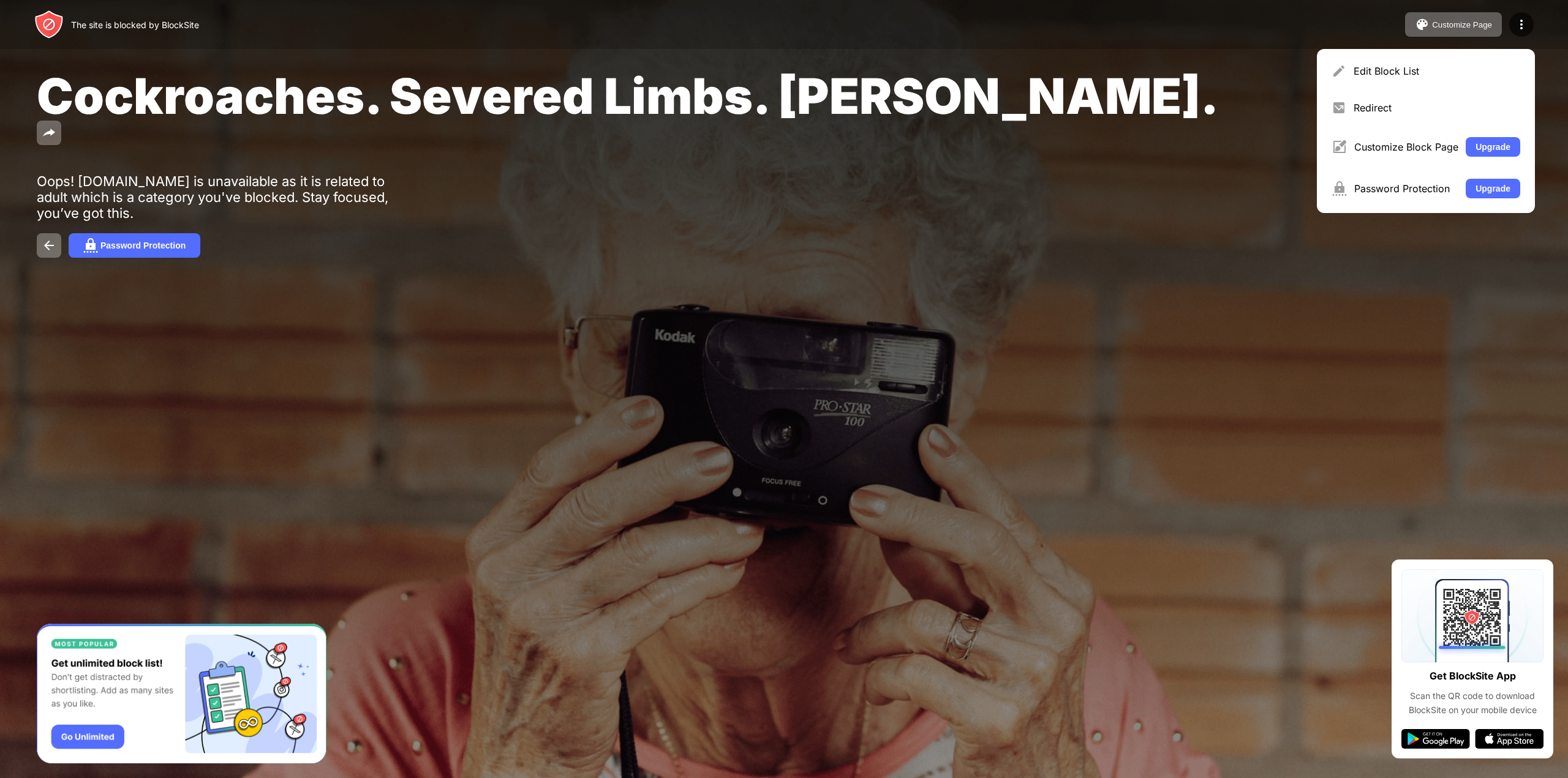
click at [1232, 112] on div "Cockroaches. Severed Limbs. [PERSON_NAME]." at bounding box center [634, 108] width 1195 height 84
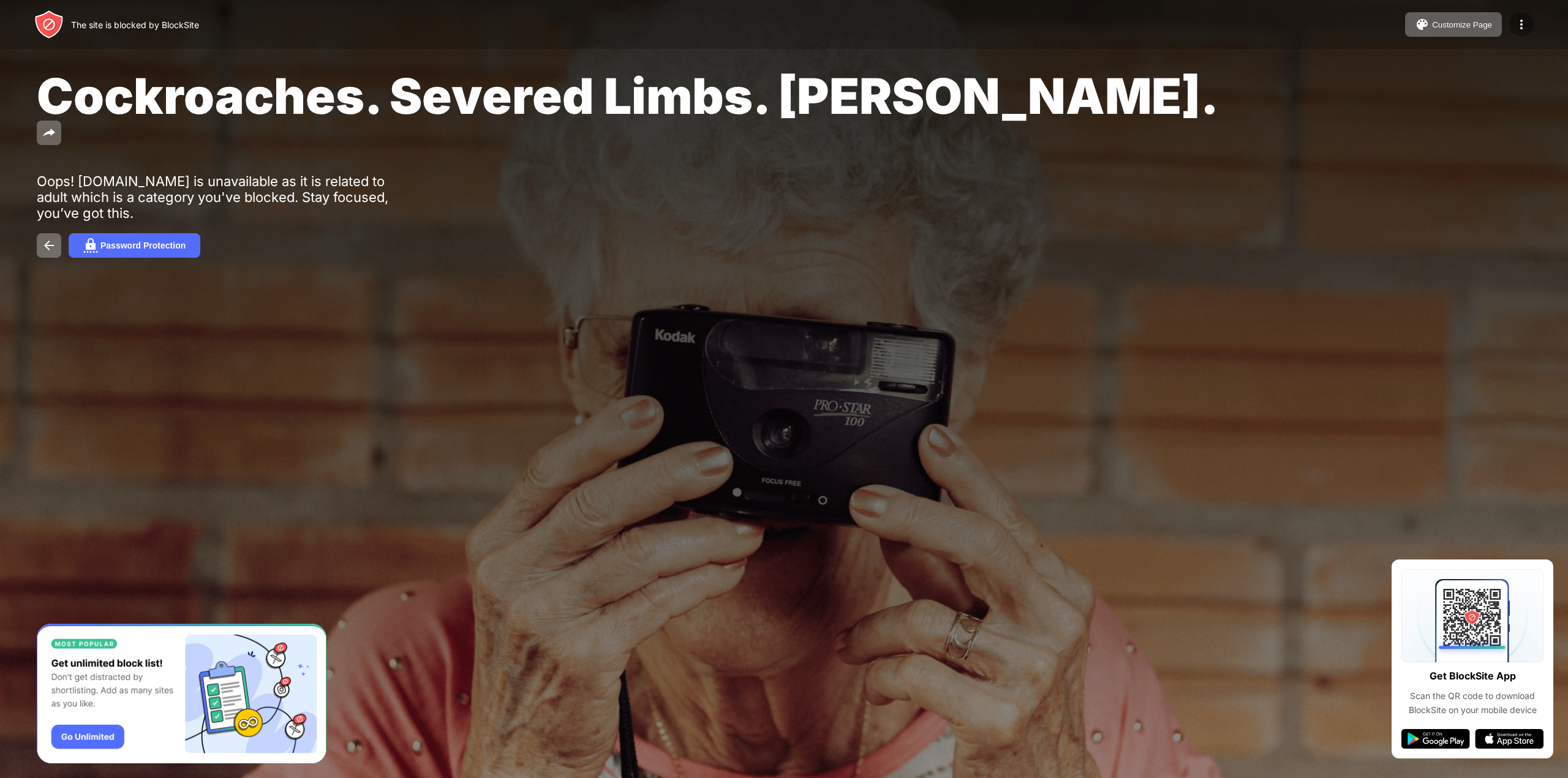
click at [1516, 33] on div at bounding box center [1521, 24] width 25 height 25
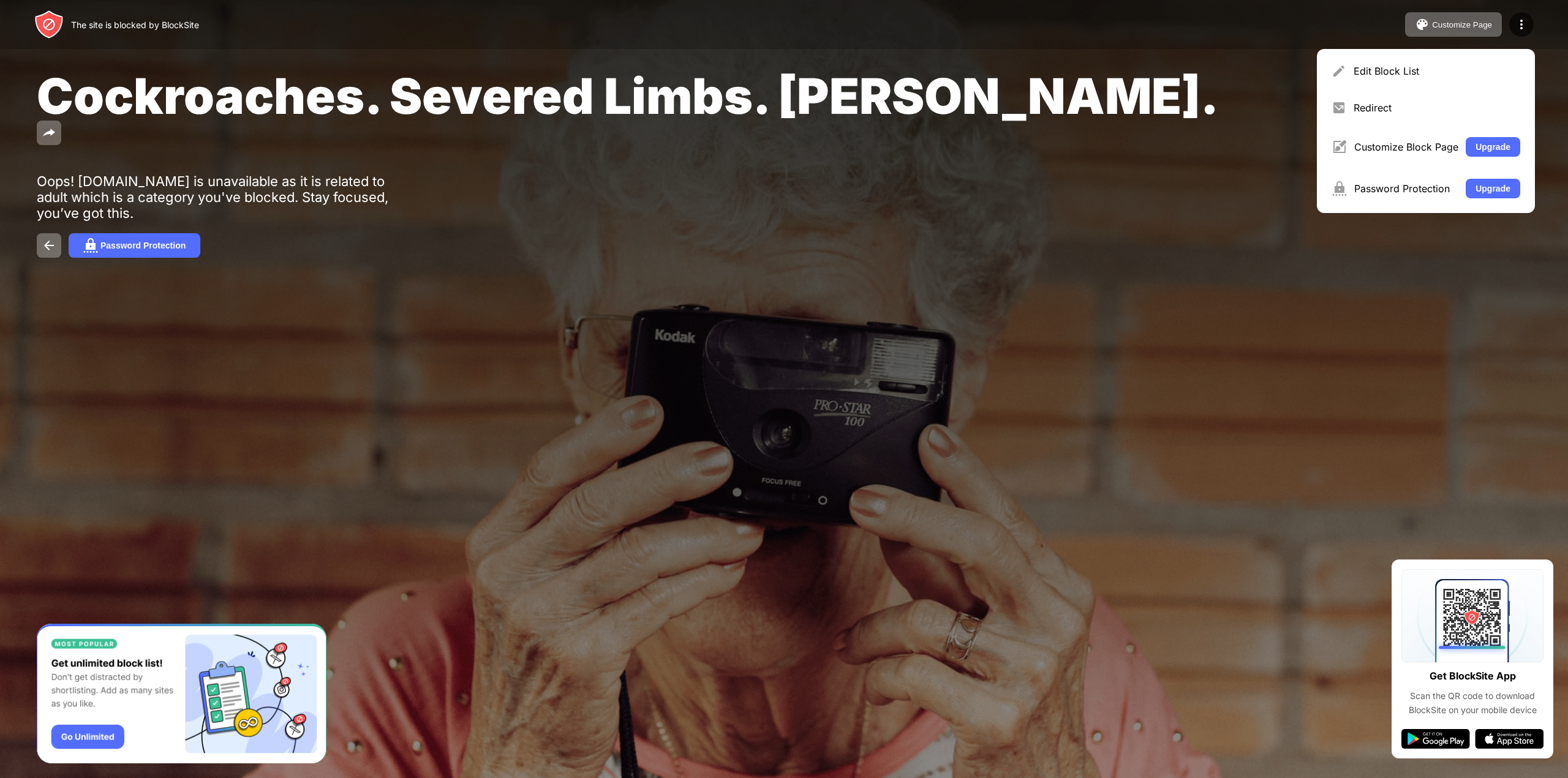
click at [1000, 401] on div at bounding box center [784, 389] width 1568 height 778
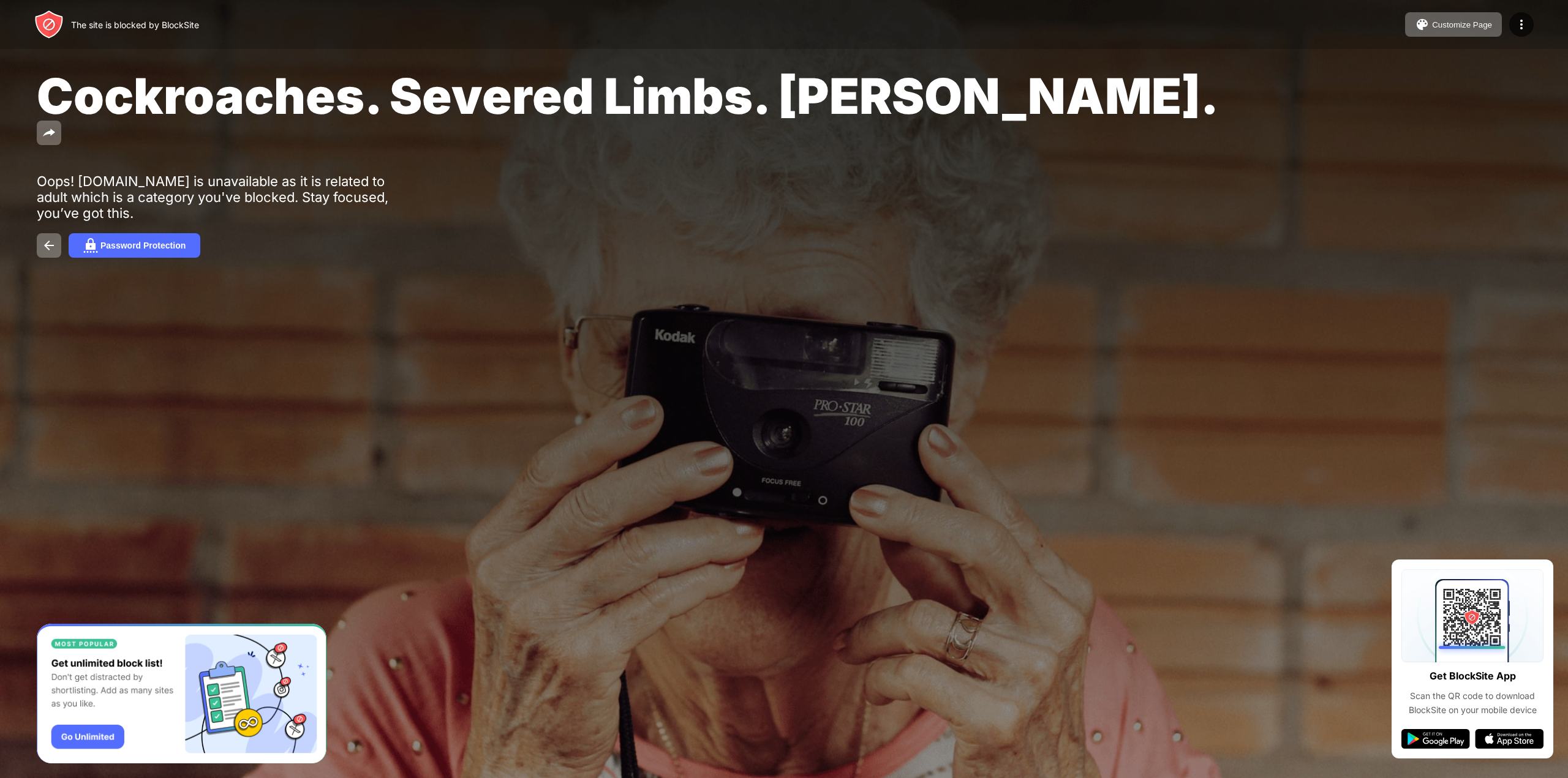
click at [112, 12] on div "The site is blocked by BlockSite" at bounding box center [117, 24] width 164 height 30
click at [58, 35] on img at bounding box center [49, 24] width 30 height 30
click at [50, 30] on img at bounding box center [49, 24] width 30 height 30
drag, startPoint x: 208, startPoint y: 14, endPoint x: 173, endPoint y: 26, distance: 37.0
click at [208, 14] on div "The site is blocked by BlockSite Customize Page Edit Block List Redirect Custom…" at bounding box center [784, 24] width 1568 height 49
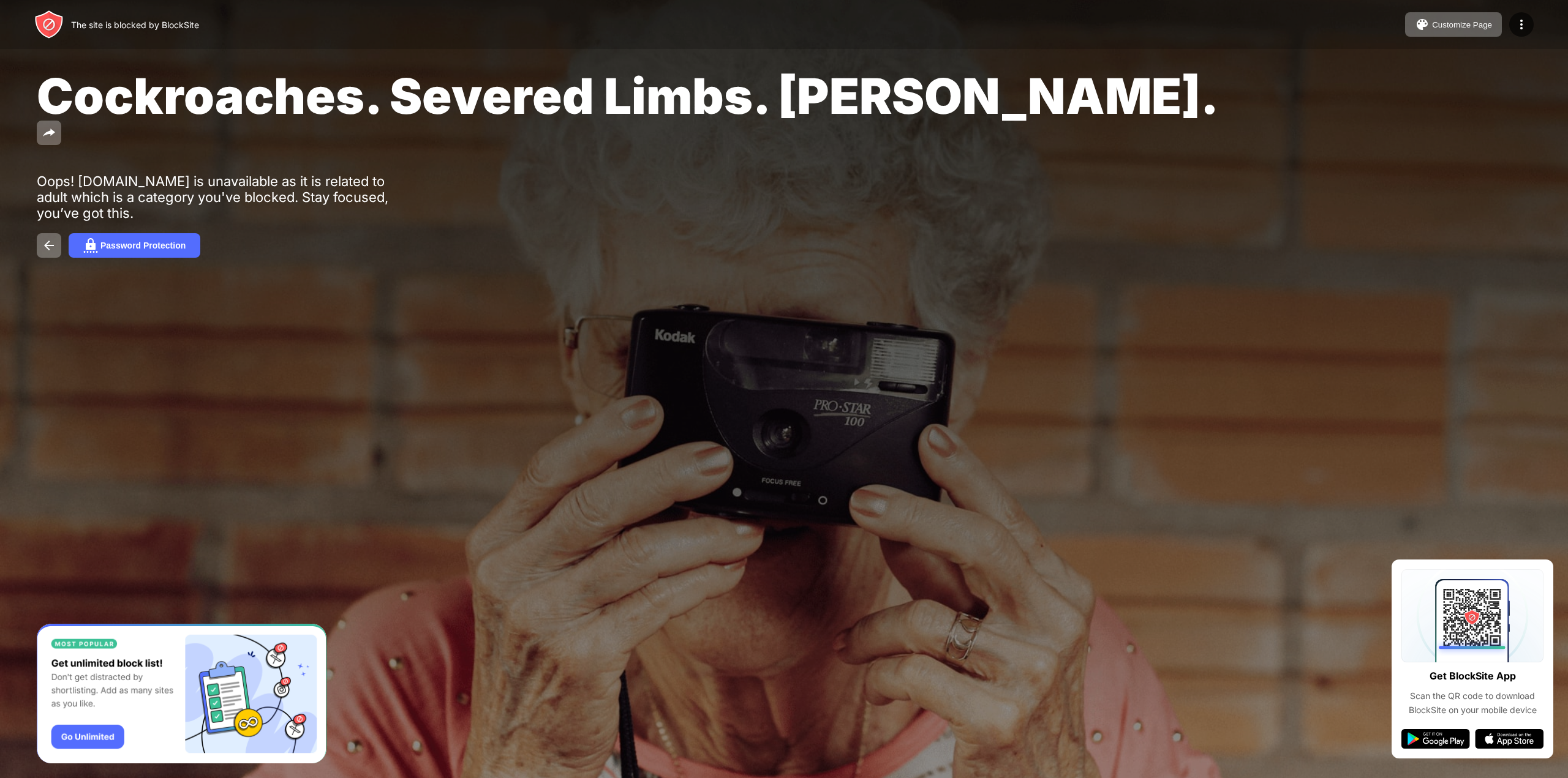
click at [171, 26] on div "The site is blocked by BlockSite" at bounding box center [135, 25] width 128 height 10
click at [699, 506] on div at bounding box center [784, 389] width 1568 height 778
click at [738, 498] on div at bounding box center [784, 389] width 1568 height 778
click at [740, 498] on div at bounding box center [784, 389] width 1568 height 778
click at [1529, 22] on div at bounding box center [1521, 24] width 25 height 25
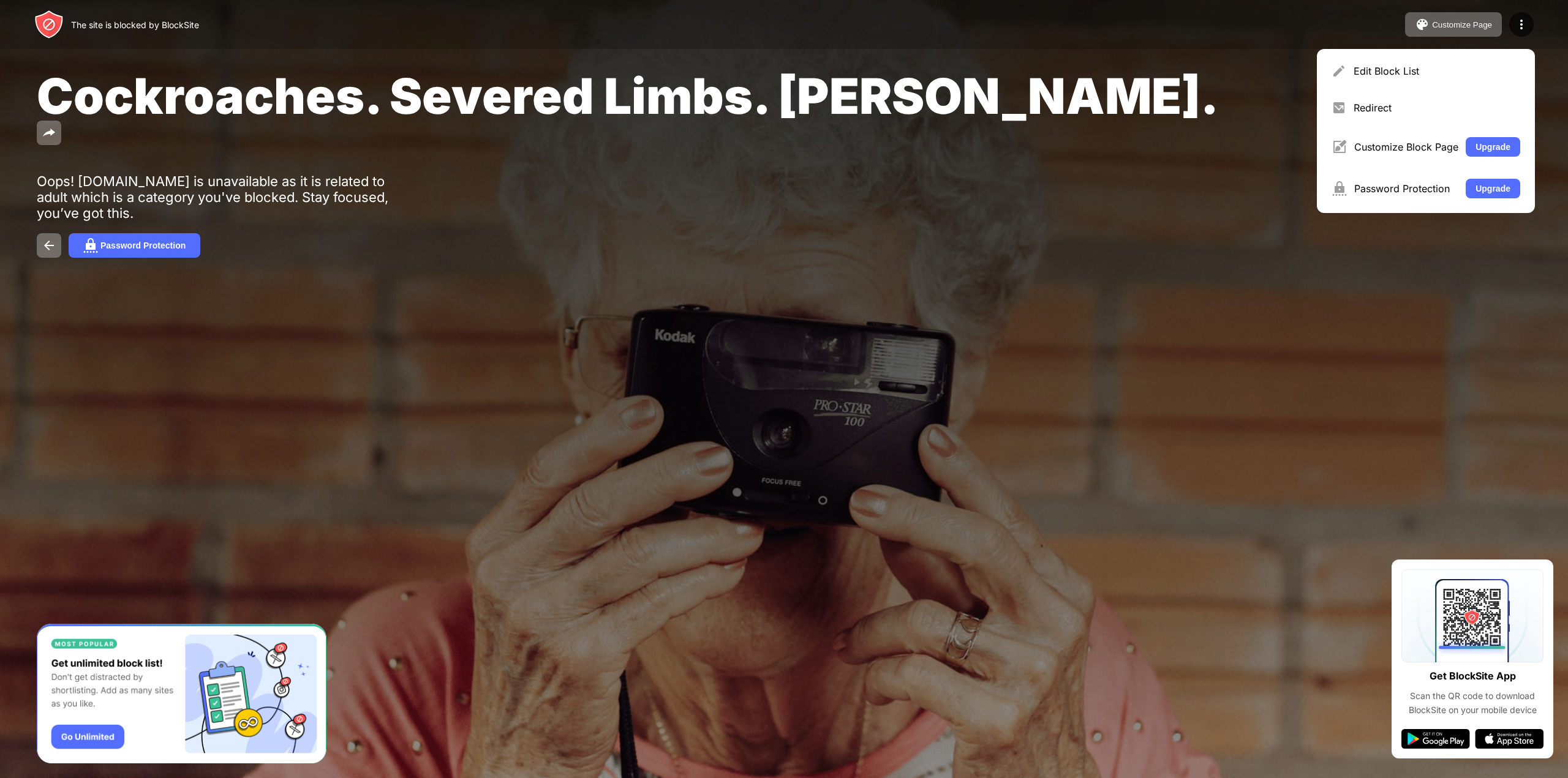
drag, startPoint x: 643, startPoint y: 234, endPoint x: 533, endPoint y: 195, distance: 116.7
click at [640, 234] on div "Cockroaches. Severed Limbs. [PERSON_NAME]. Oops! [DOMAIN_NAME] is unavailable a…" at bounding box center [784, 162] width 1568 height 324
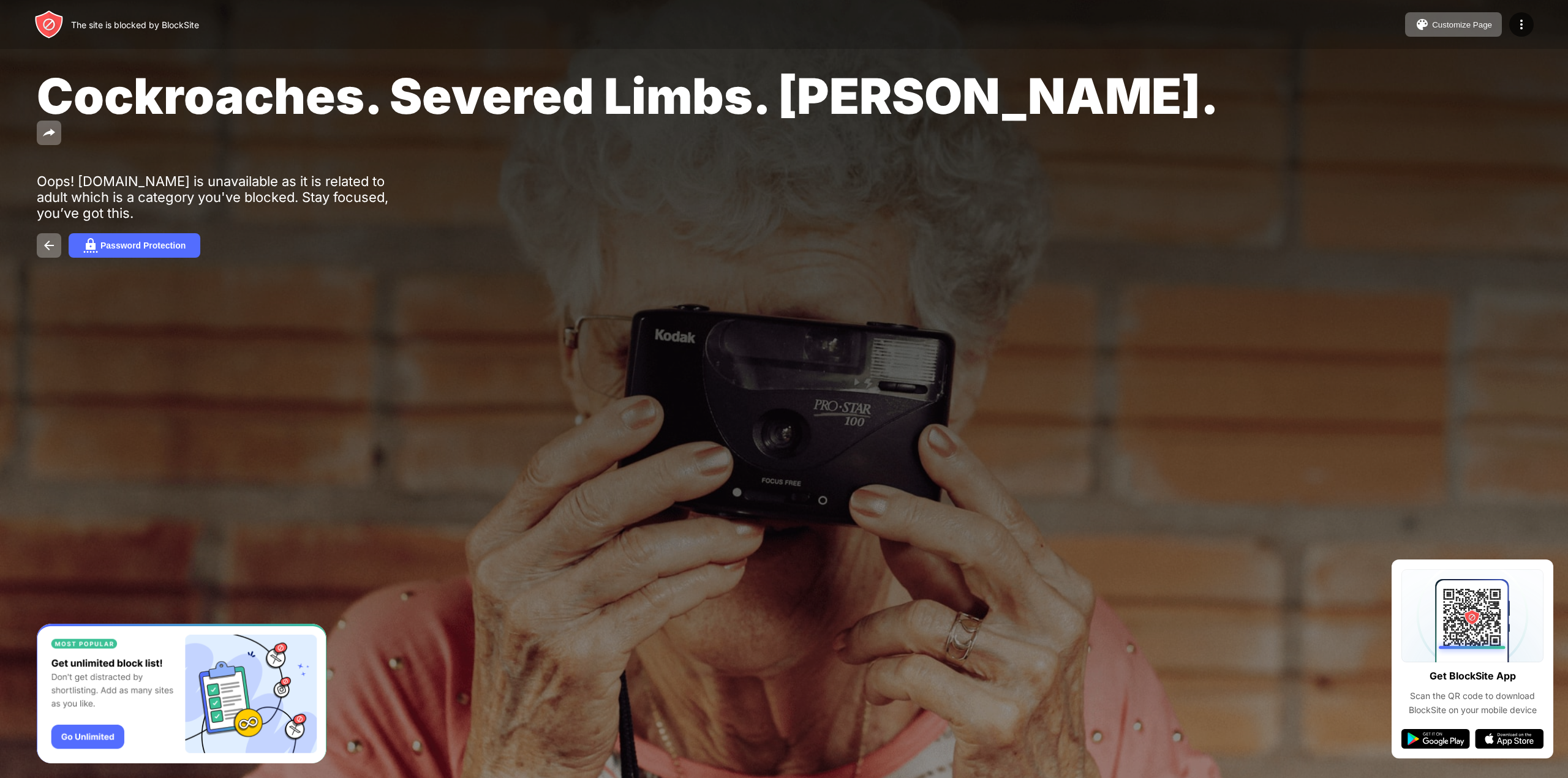
click at [289, 199] on div "Cockroaches. Severed Limbs. [PERSON_NAME]. Oops! [DOMAIN_NAME] is unavailable a…" at bounding box center [784, 162] width 1568 height 324
click at [433, 146] on div "Cockroaches. Severed Limbs. [PERSON_NAME]. Oops! [DOMAIN_NAME] is unavailable a…" at bounding box center [784, 162] width 1568 height 324
click at [415, 138] on div "Cockroaches. Severed Limbs. [PERSON_NAME]. Oops! [DOMAIN_NAME] is unavailable a…" at bounding box center [784, 162] width 1568 height 324
click at [118, 26] on div "The site is blocked by BlockSite" at bounding box center [135, 25] width 128 height 10
click at [44, 24] on img at bounding box center [49, 24] width 30 height 30
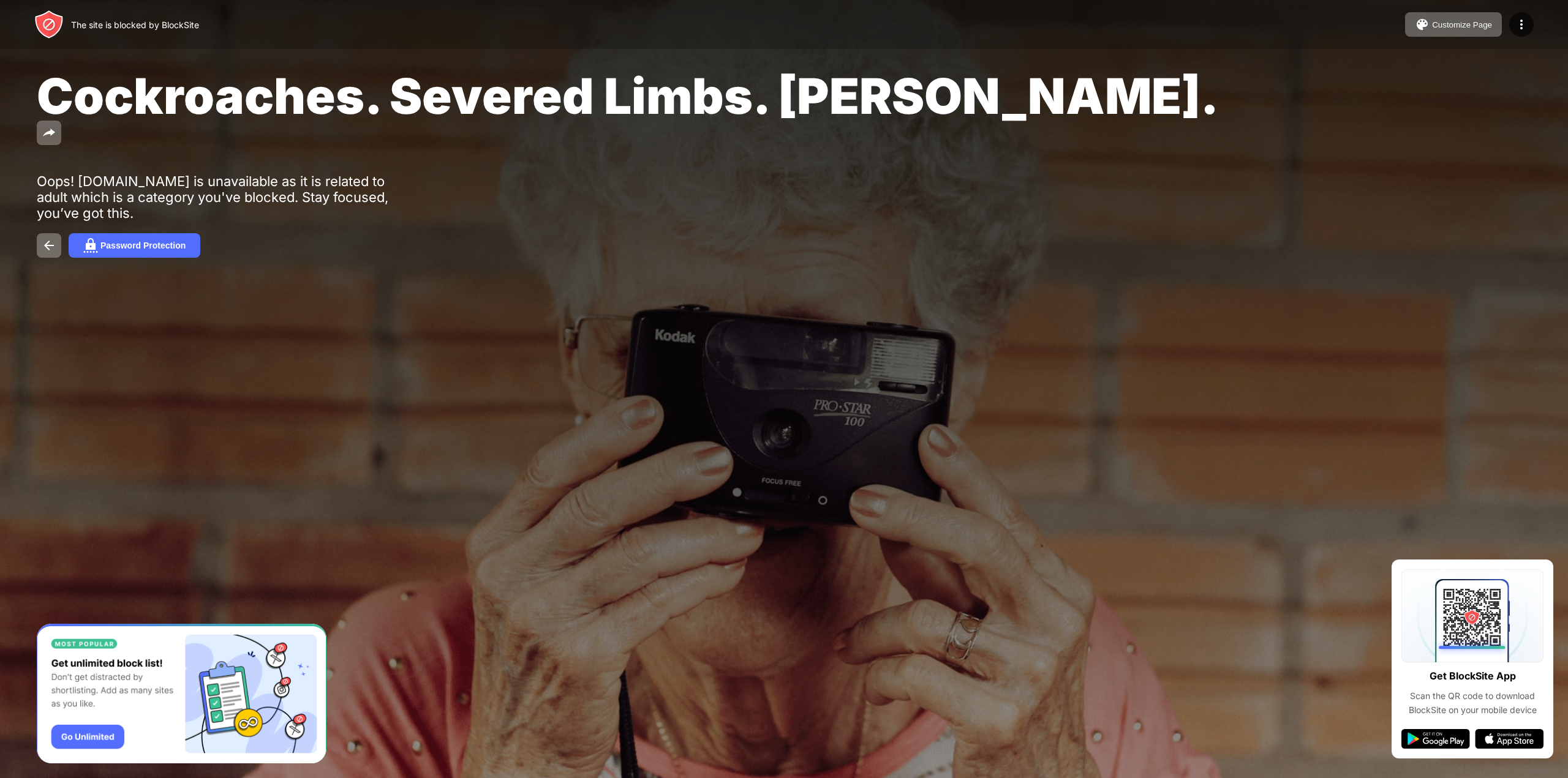
click at [98, 25] on div "The site is blocked by BlockSite" at bounding box center [135, 25] width 128 height 10
drag, startPoint x: 209, startPoint y: 188, endPoint x: 222, endPoint y: 205, distance: 21.4
click at [217, 196] on div "Cockroaches. Severed Limbs. [PERSON_NAME]. Oops! [DOMAIN_NAME] is unavailable a…" at bounding box center [784, 162] width 1568 height 324
click at [141, 25] on div "The site is blocked by BlockSite" at bounding box center [135, 25] width 128 height 10
click at [54, 233] on button at bounding box center [49, 245] width 25 height 25
